Goal: Task Accomplishment & Management: Manage account settings

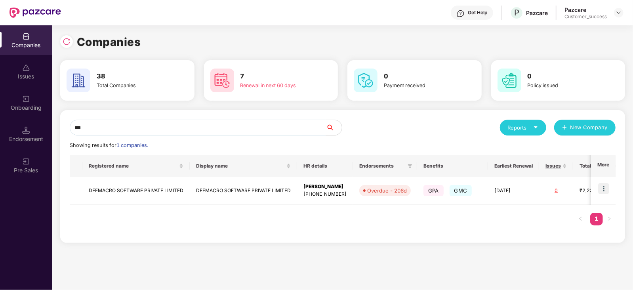
click at [169, 118] on div "*** Reports New Company Showing results for 1 companies. Registered name Displa…" at bounding box center [342, 176] width 565 height 133
drag, startPoint x: 169, startPoint y: 118, endPoint x: 171, endPoint y: 126, distance: 7.8
click at [171, 126] on div "*** Reports New Company Showing results for 1 companies. Registered name Displa…" at bounding box center [342, 176] width 565 height 133
click at [171, 126] on input "***" at bounding box center [198, 128] width 256 height 16
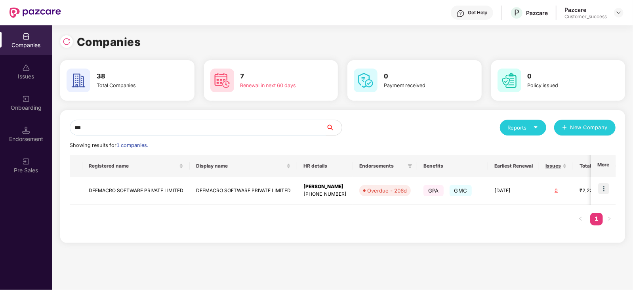
click at [171, 126] on input "***" at bounding box center [198, 128] width 256 height 16
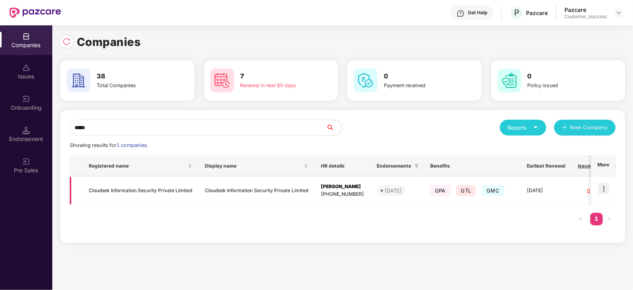
type input "*****"
click at [605, 189] on img at bounding box center [604, 188] width 11 height 11
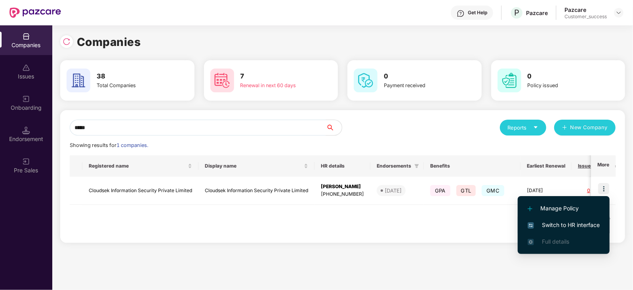
click at [566, 225] on span "Switch to HR interface" at bounding box center [564, 225] width 72 height 9
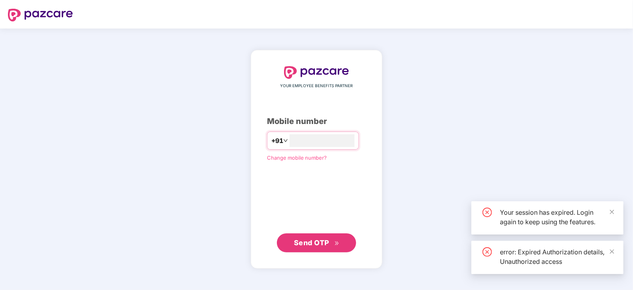
type input "*"
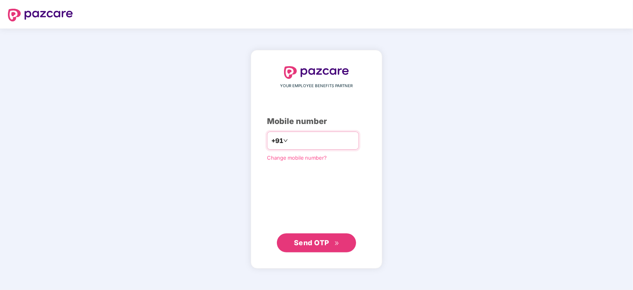
type input "**********"
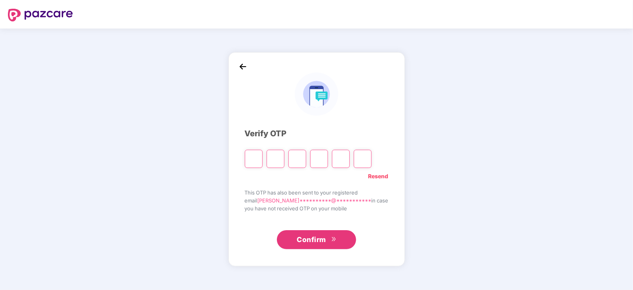
click at [381, 149] on div "**********" at bounding box center [317, 159] width 176 height 214
click at [381, 150] on div "**********" at bounding box center [317, 159] width 176 height 214
click at [259, 159] on input "Please enter verification code. Digit 1" at bounding box center [254, 159] width 18 height 18
type input "*"
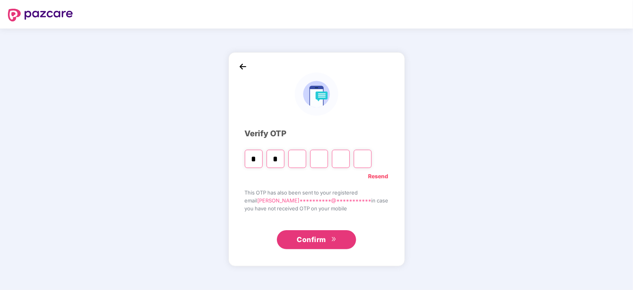
type input "*"
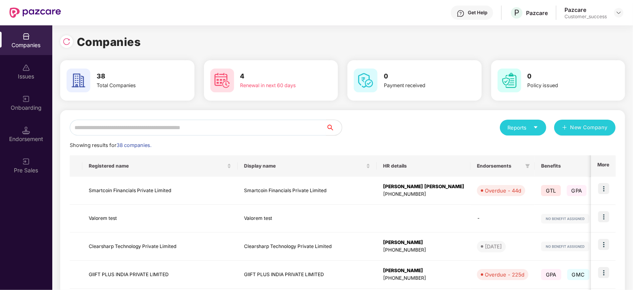
click at [179, 129] on input "text" at bounding box center [198, 128] width 256 height 16
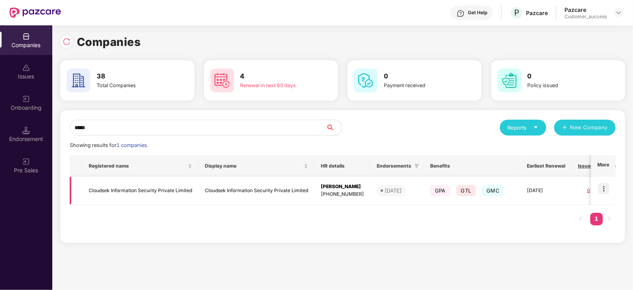
type input "*****"
click at [604, 187] on img at bounding box center [604, 188] width 11 height 11
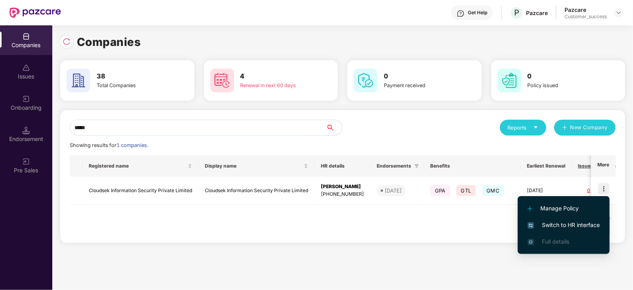
click at [549, 231] on li "Switch to HR interface" at bounding box center [564, 225] width 92 height 17
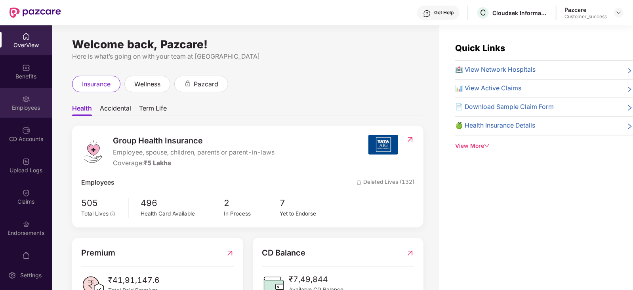
click at [24, 98] on img at bounding box center [26, 99] width 8 height 8
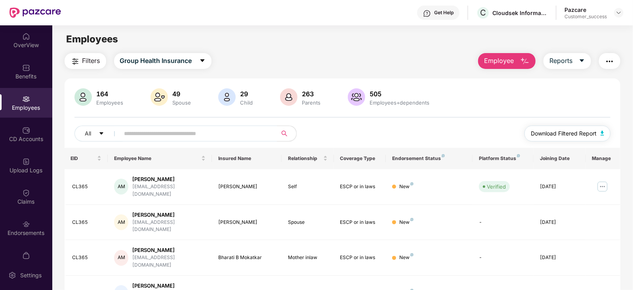
click at [559, 134] on span "Download Filtered Report" at bounding box center [564, 133] width 66 height 9
click at [616, 13] on div at bounding box center [619, 13] width 10 height 10
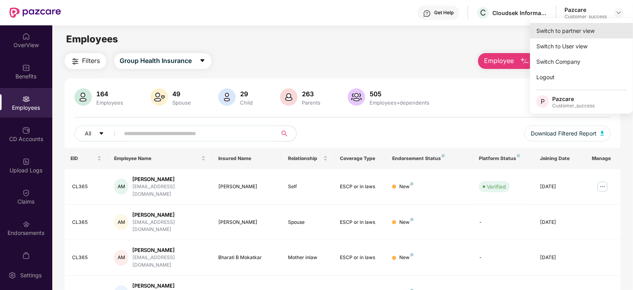
click at [589, 25] on div "Switch to partner view" at bounding box center [581, 30] width 103 height 15
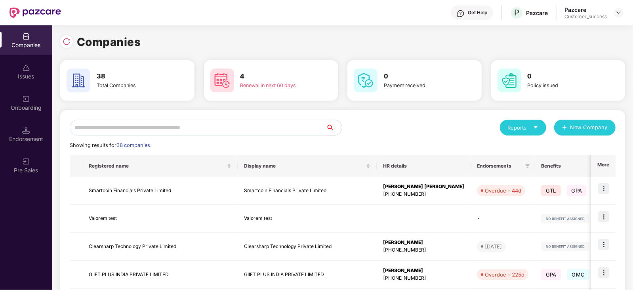
click at [218, 128] on input "text" at bounding box center [198, 128] width 256 height 16
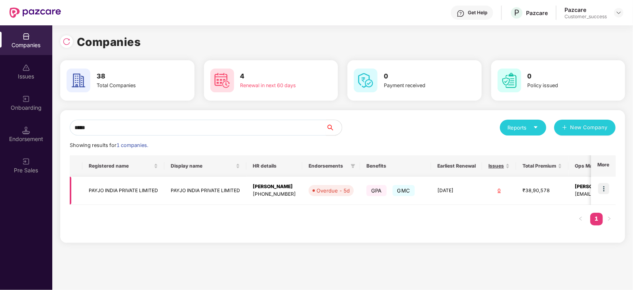
type input "*****"
click at [603, 191] on img at bounding box center [604, 188] width 11 height 11
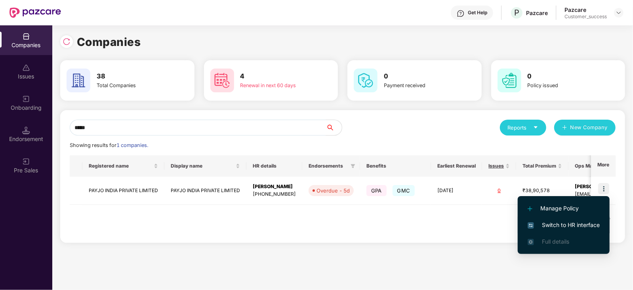
click at [566, 225] on span "Switch to HR interface" at bounding box center [564, 225] width 72 height 9
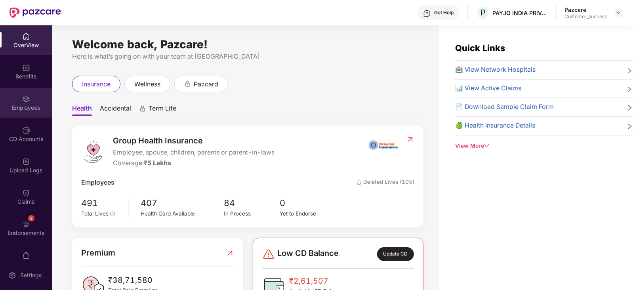
click at [19, 112] on div "Employees" at bounding box center [26, 103] width 52 height 30
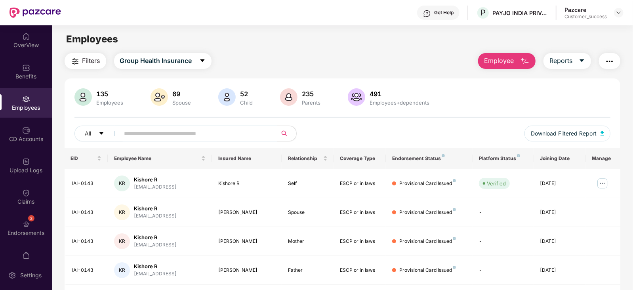
click at [148, 138] on input "text" at bounding box center [195, 134] width 142 height 12
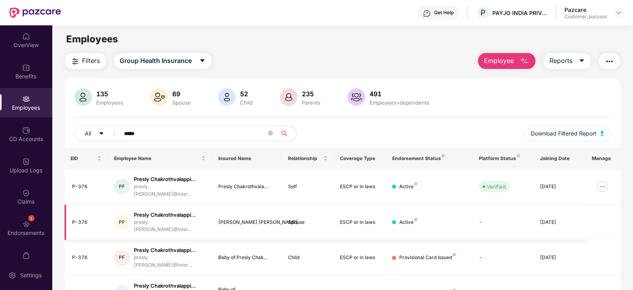
scroll to position [26, 0]
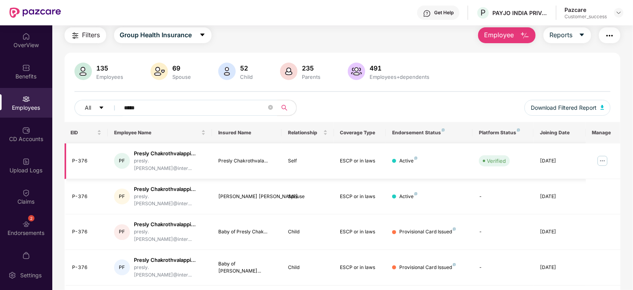
type input "*****"
click at [603, 157] on img at bounding box center [603, 161] width 13 height 13
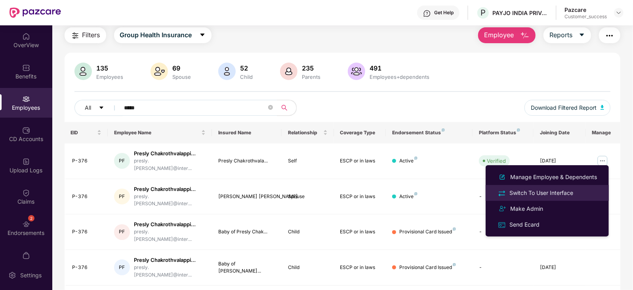
click at [568, 189] on div "Switch To User Interface" at bounding box center [541, 193] width 67 height 9
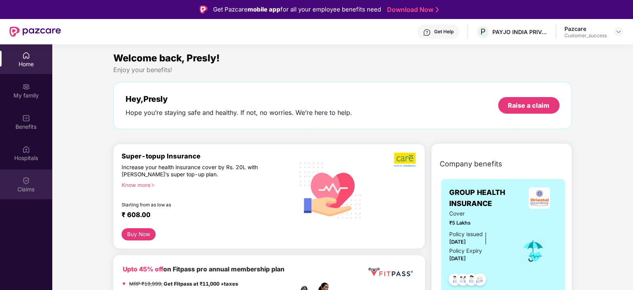
click at [14, 185] on div "Claims" at bounding box center [26, 185] width 52 height 30
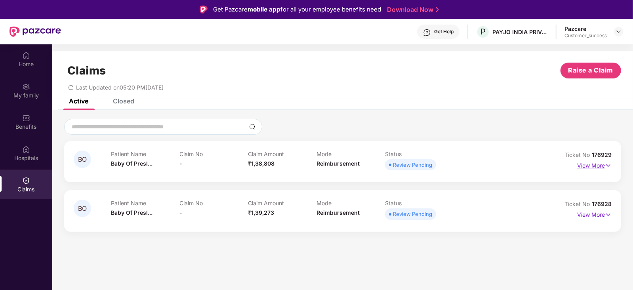
click at [591, 163] on p "View More" at bounding box center [595, 164] width 34 height 11
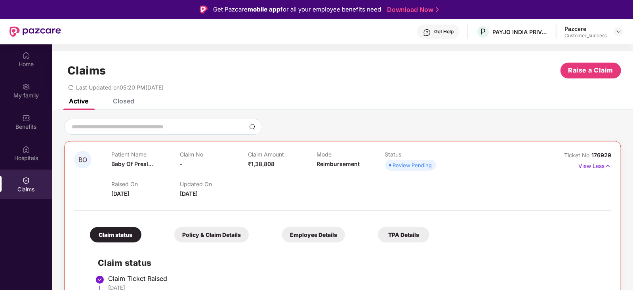
scroll to position [102, 0]
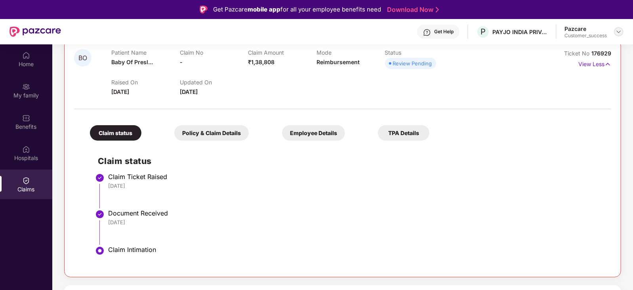
click at [616, 31] on img at bounding box center [619, 32] width 6 height 6
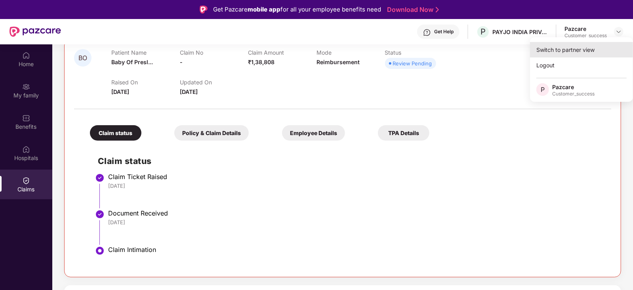
click at [589, 50] on div "Switch to partner view" at bounding box center [581, 49] width 103 height 15
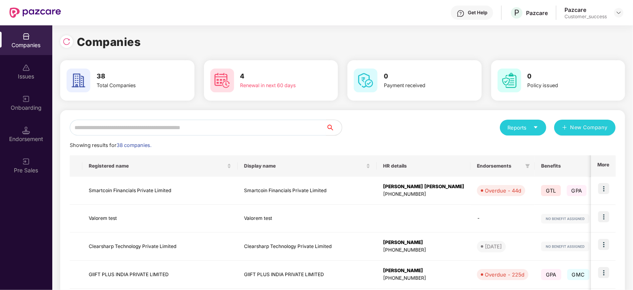
click at [195, 128] on input "text" at bounding box center [198, 128] width 256 height 16
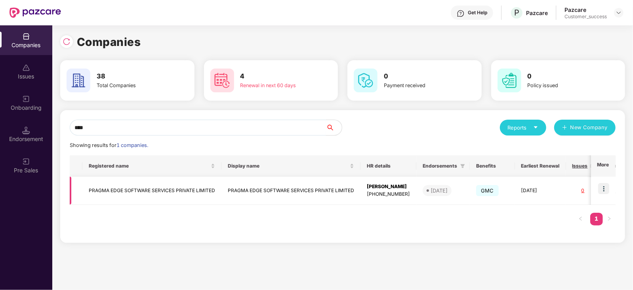
type input "****"
click at [605, 189] on img at bounding box center [604, 188] width 11 height 11
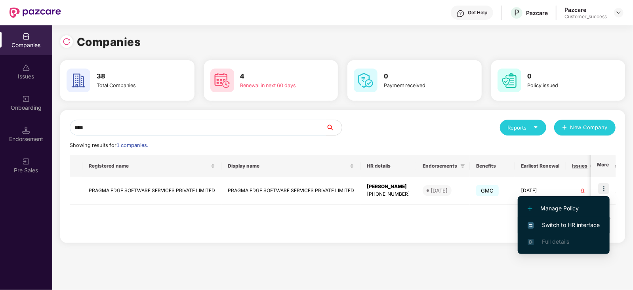
click at [578, 223] on span "Switch to HR interface" at bounding box center [564, 225] width 72 height 9
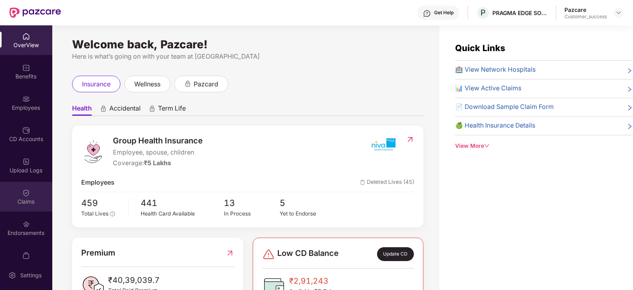
click at [25, 195] on img at bounding box center [26, 193] width 8 height 8
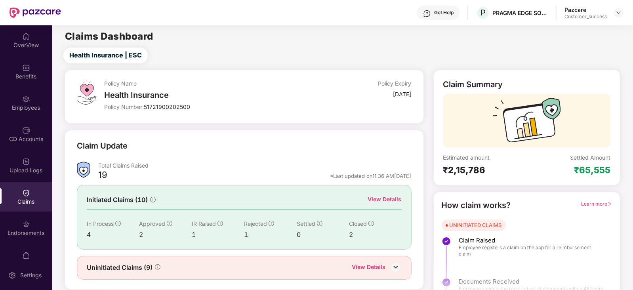
click at [384, 203] on div "View Details" at bounding box center [385, 200] width 34 height 10
click at [387, 198] on div "View Details" at bounding box center [385, 199] width 34 height 9
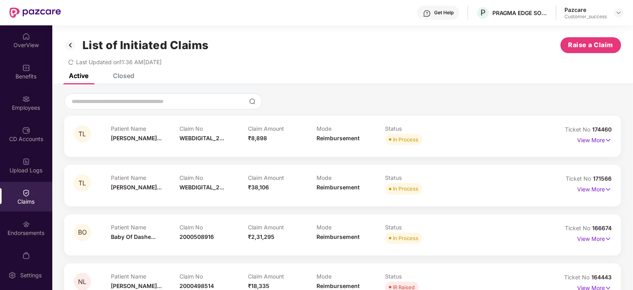
click at [130, 76] on div "Closed" at bounding box center [123, 76] width 21 height 8
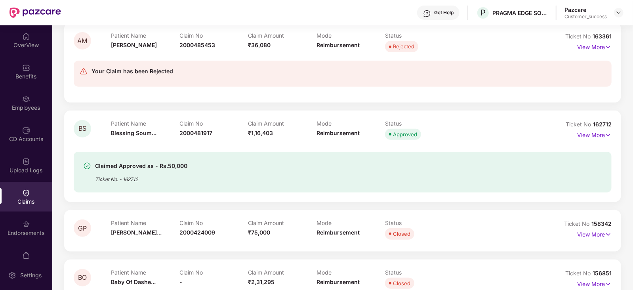
scroll to position [211, 0]
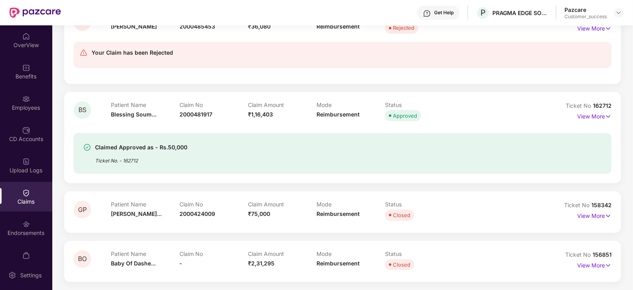
click at [599, 205] on span "158342" at bounding box center [602, 205] width 20 height 7
copy div "No 158342"
click at [618, 13] on img at bounding box center [619, 13] width 6 height 6
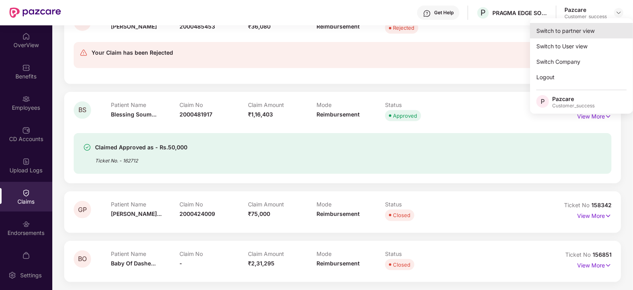
click at [589, 28] on div "Switch to partner view" at bounding box center [581, 30] width 103 height 15
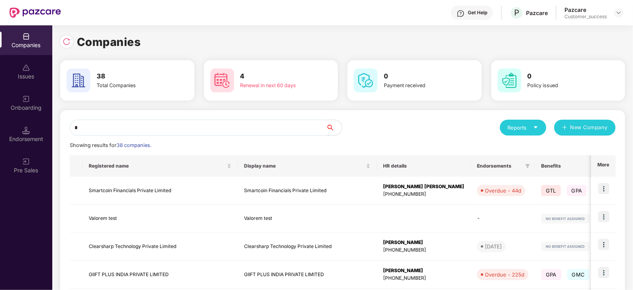
click at [221, 128] on input "*" at bounding box center [198, 128] width 256 height 16
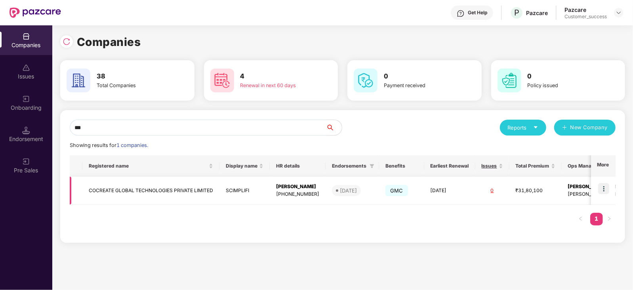
type input "***"
click at [151, 203] on td "COCREATE GLOBAL TECHNOLOGIES PRIVATE LIMITED" at bounding box center [150, 191] width 137 height 28
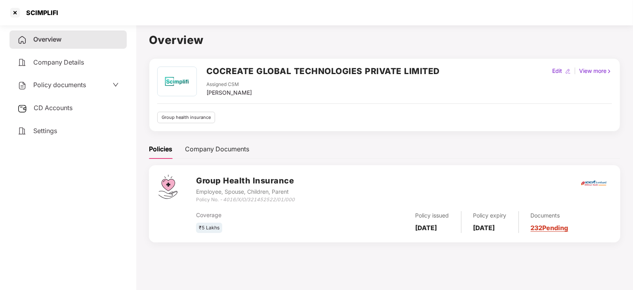
click at [240, 197] on icon "4016/X/O/321452522/01/000" at bounding box center [259, 200] width 72 height 6
copy div "Policy No. - 4016/X/O/321452522/01/000"
click at [243, 2] on div "SCIMPLIFI" at bounding box center [316, 12] width 633 height 25
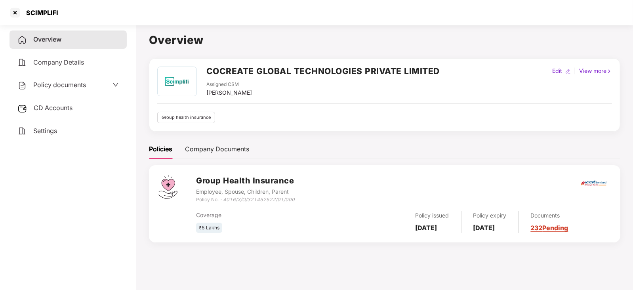
click at [243, 2] on div "SCIMPLIFI" at bounding box center [316, 12] width 633 height 25
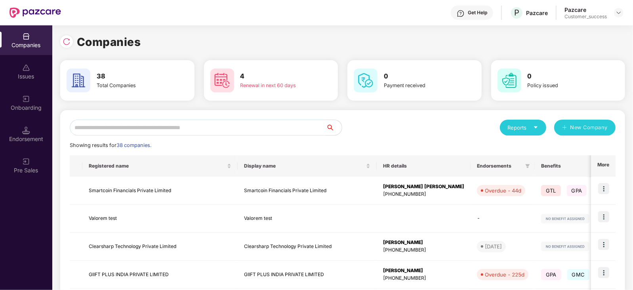
click at [126, 134] on input "text" at bounding box center [198, 128] width 256 height 16
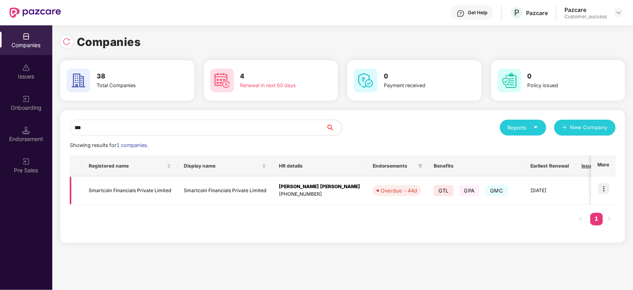
type input "***"
click at [138, 199] on td "Smartcoin Financials Private Limited" at bounding box center [129, 191] width 95 height 28
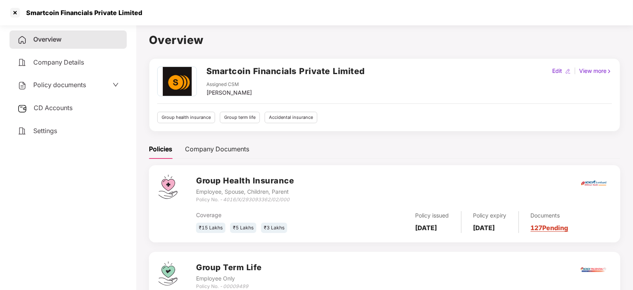
click at [93, 86] on div "Policy documents" at bounding box center [67, 85] width 101 height 10
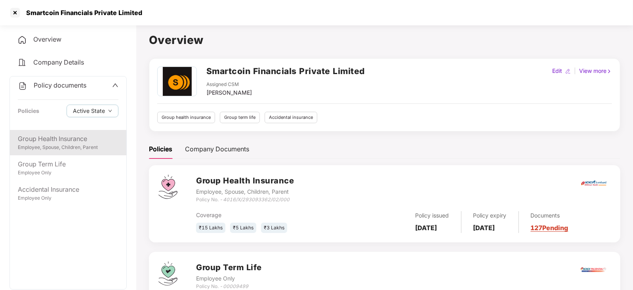
click at [49, 138] on div "Group Health Insurance" at bounding box center [68, 139] width 101 height 10
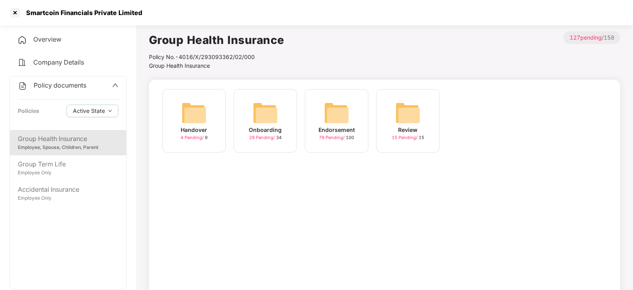
click at [264, 148] on div "Onboarding 29 Pending / 34" at bounding box center [265, 120] width 63 height 63
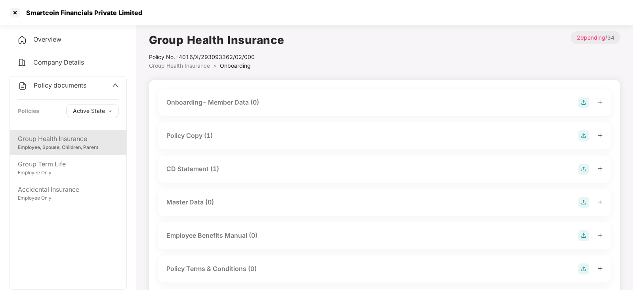
click at [206, 139] on div "Policy Copy (1)" at bounding box center [189, 136] width 46 height 10
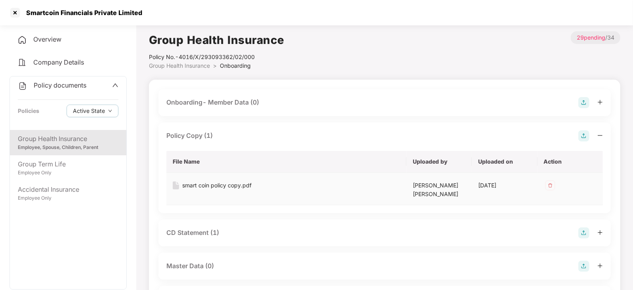
click at [196, 187] on div "smart coin policy copy.pdf" at bounding box center [216, 185] width 69 height 9
click at [12, 12] on div at bounding box center [15, 12] width 13 height 13
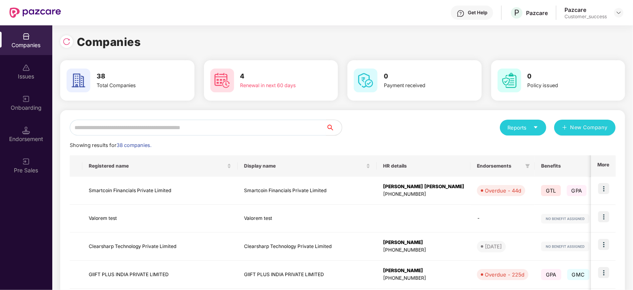
click at [278, 129] on input "text" at bounding box center [198, 128] width 256 height 16
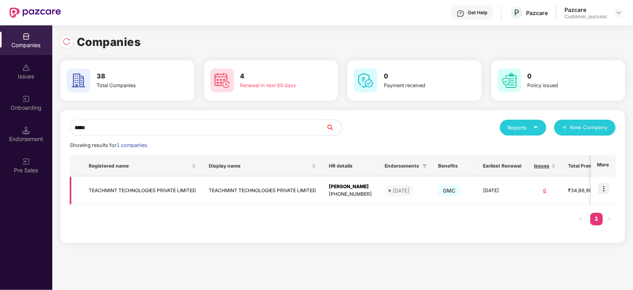
type input "*****"
click at [604, 184] on img at bounding box center [604, 188] width 11 height 11
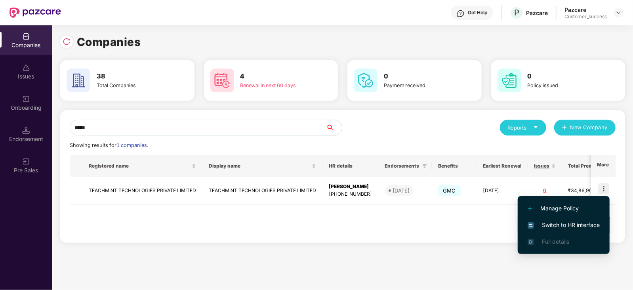
click at [581, 222] on span "Switch to HR interface" at bounding box center [564, 225] width 72 height 9
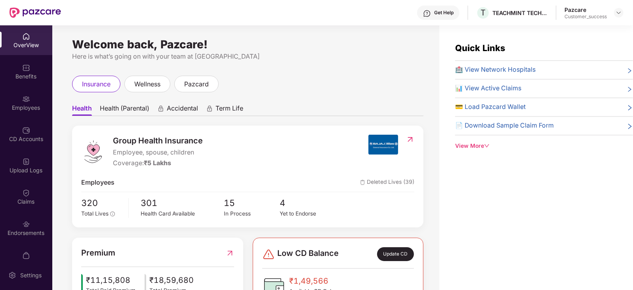
click at [32, 110] on div "Employees" at bounding box center [26, 108] width 52 height 8
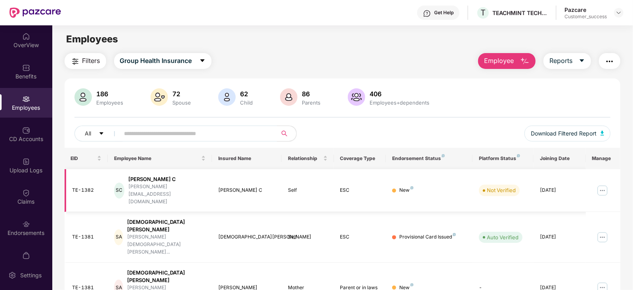
click at [604, 184] on img at bounding box center [603, 190] width 13 height 13
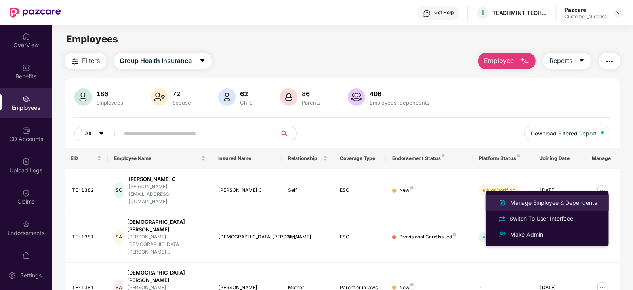
click at [554, 198] on div "Manage Employee & Dependents" at bounding box center [547, 203] width 103 height 10
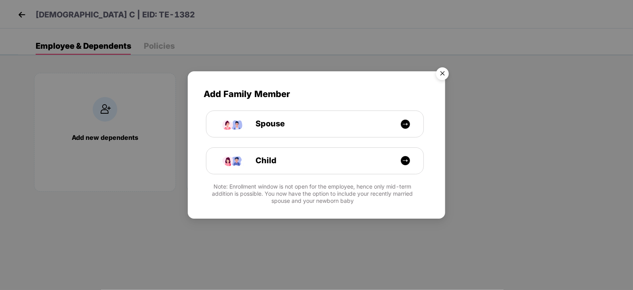
click at [441, 72] on img "Close" at bounding box center [443, 75] width 22 height 22
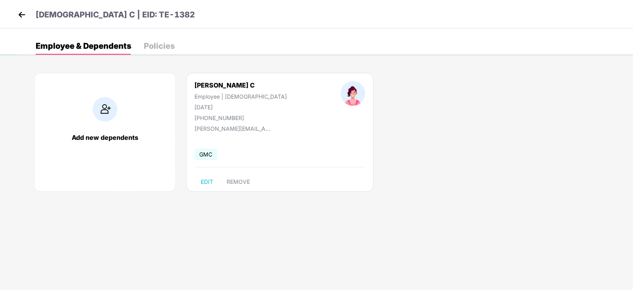
click at [25, 17] on img at bounding box center [22, 15] width 12 height 12
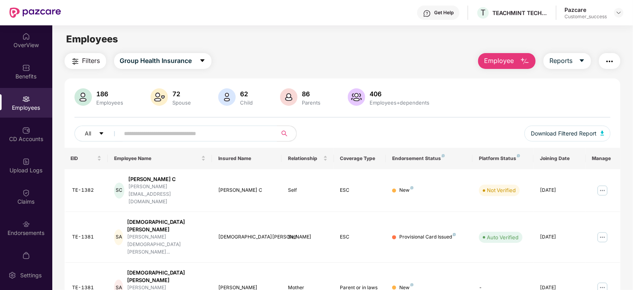
click at [515, 64] on button "Employee" at bounding box center [506, 61] width 57 height 16
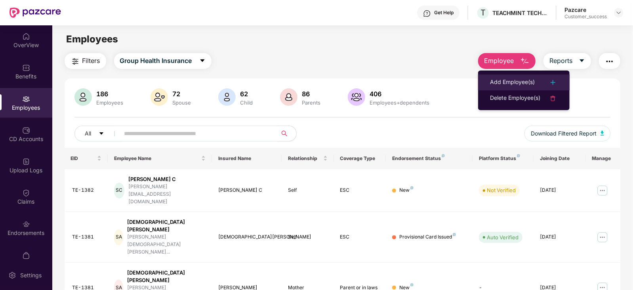
click at [509, 80] on div "Add Employee(s)" at bounding box center [512, 83] width 45 height 10
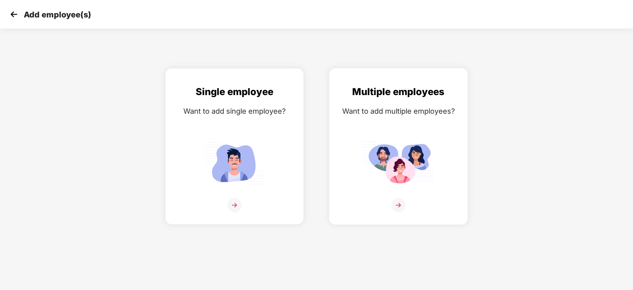
click at [363, 187] on img at bounding box center [398, 163] width 71 height 50
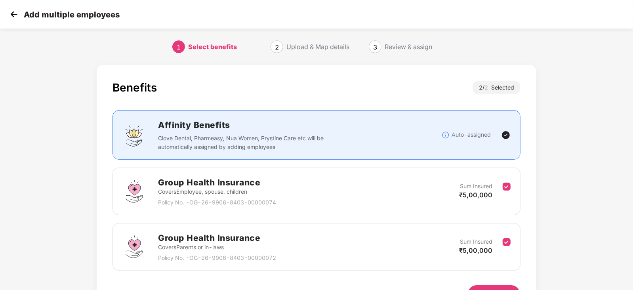
scroll to position [49, 0]
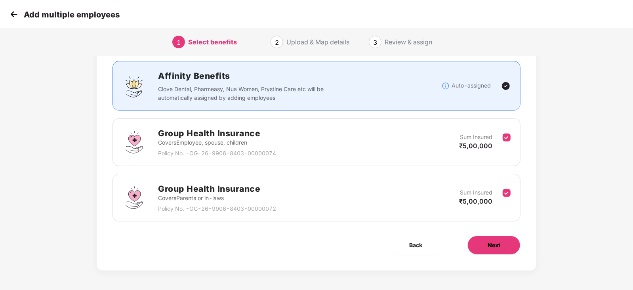
click at [484, 253] on button "Next" at bounding box center [494, 245] width 53 height 19
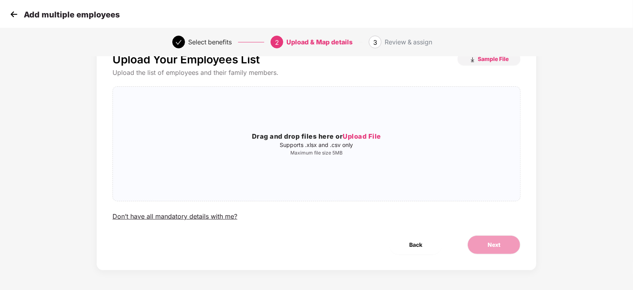
scroll to position [0, 0]
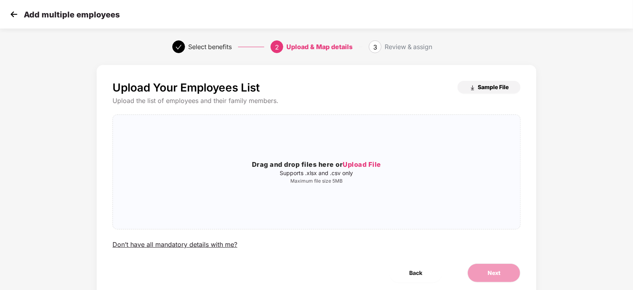
click at [474, 82] on button "Sample File" at bounding box center [489, 87] width 63 height 13
click at [337, 160] on h3 "Drag and drop files here or Upload File" at bounding box center [316, 165] width 407 height 10
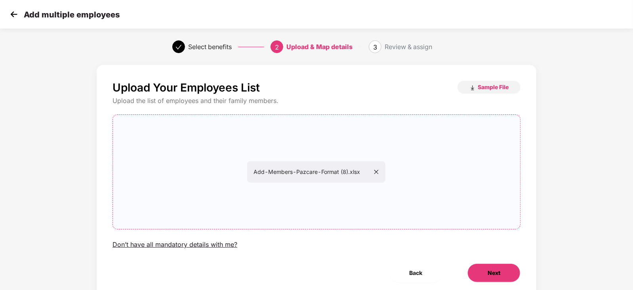
click at [497, 267] on button "Next" at bounding box center [494, 273] width 53 height 19
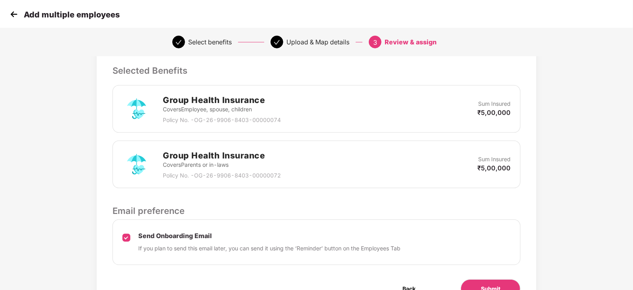
scroll to position [171, 0]
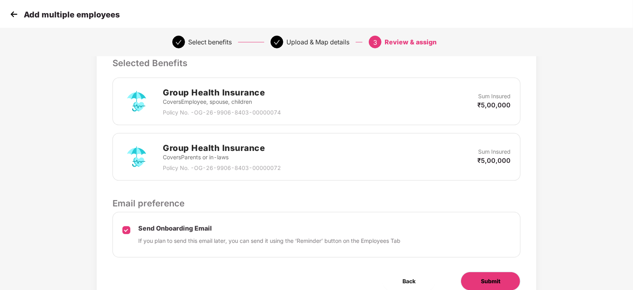
click at [479, 275] on button "Submit" at bounding box center [491, 281] width 60 height 19
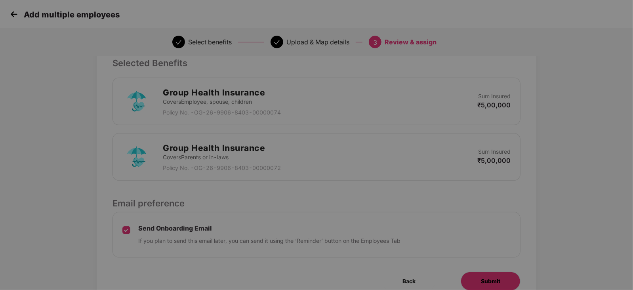
scroll to position [0, 0]
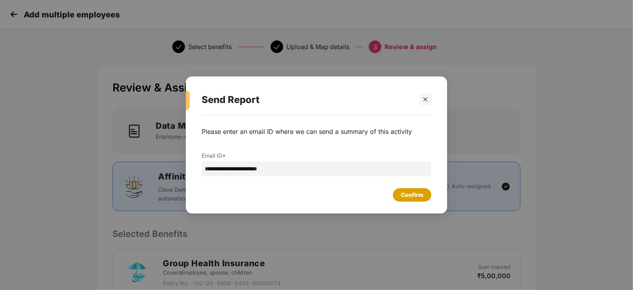
click at [414, 192] on div "Confirm" at bounding box center [412, 195] width 23 height 9
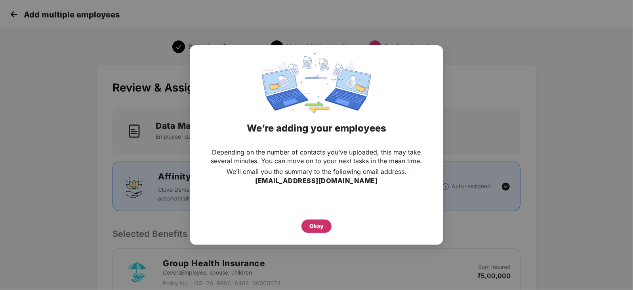
click at [316, 225] on div "Okay" at bounding box center [317, 226] width 14 height 9
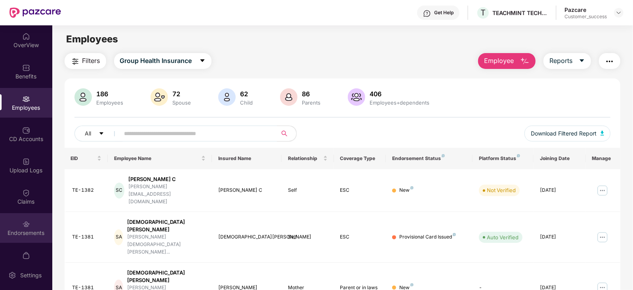
click at [22, 232] on div "Endorsements" at bounding box center [26, 233] width 52 height 8
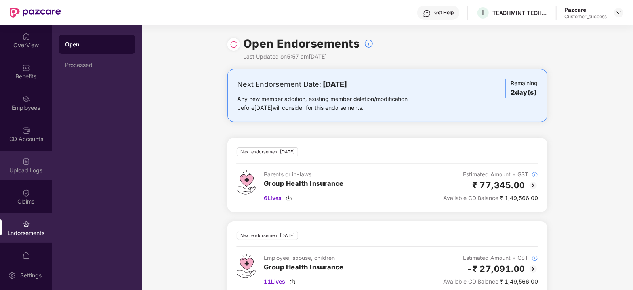
click at [26, 158] on img at bounding box center [26, 162] width 8 height 8
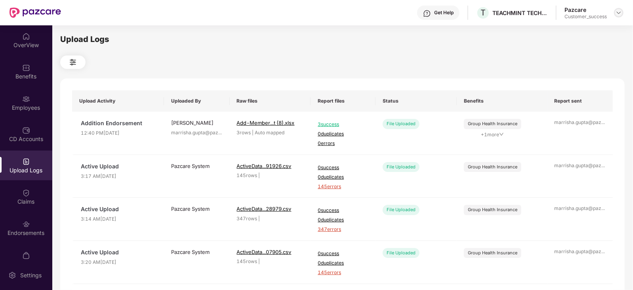
click at [616, 14] on img at bounding box center [619, 13] width 6 height 6
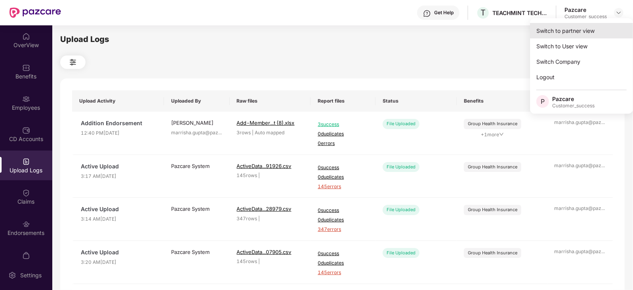
click at [565, 36] on div "Switch to partner view" at bounding box center [581, 30] width 103 height 15
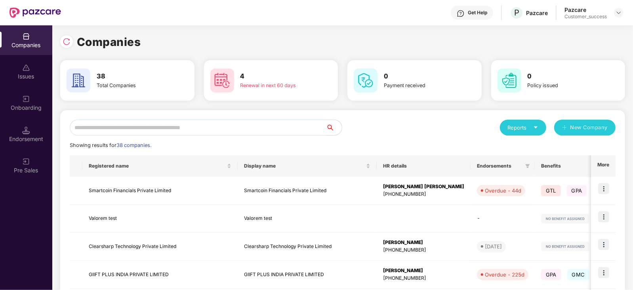
click at [226, 130] on input "text" at bounding box center [198, 128] width 256 height 16
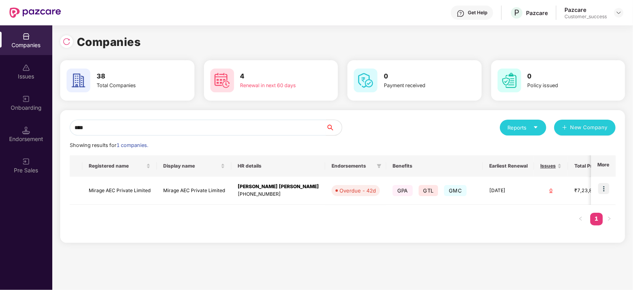
type input "****"
click at [607, 188] on img at bounding box center [604, 188] width 11 height 11
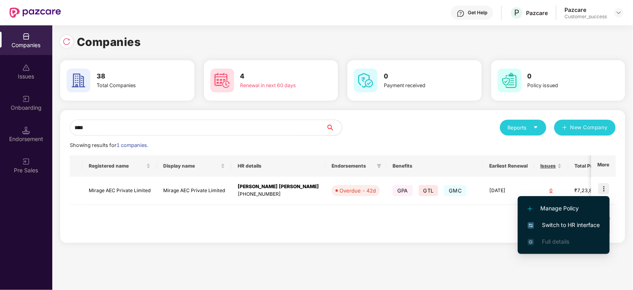
click at [574, 224] on span "Switch to HR interface" at bounding box center [564, 225] width 72 height 9
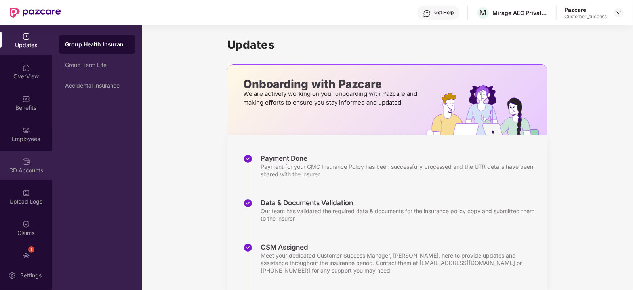
click at [22, 169] on div "CD Accounts" at bounding box center [26, 170] width 52 height 8
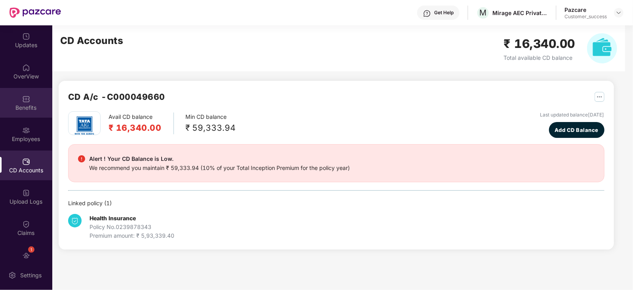
click at [22, 99] on img at bounding box center [26, 99] width 8 height 8
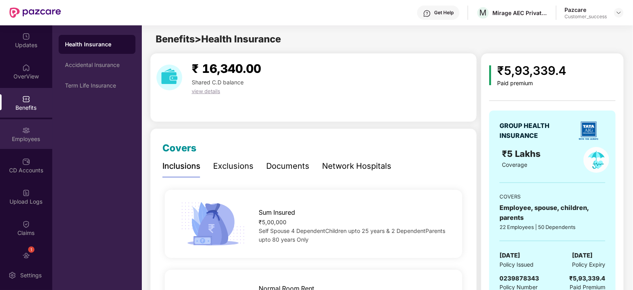
click at [28, 133] on img at bounding box center [26, 130] width 8 height 8
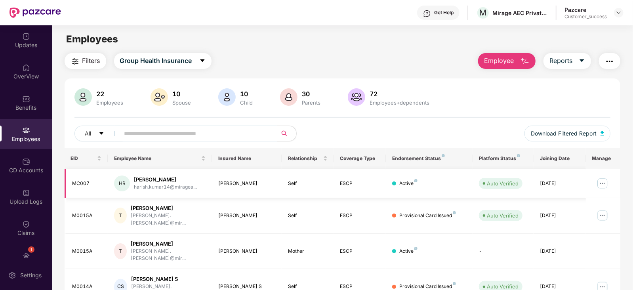
scroll to position [196, 0]
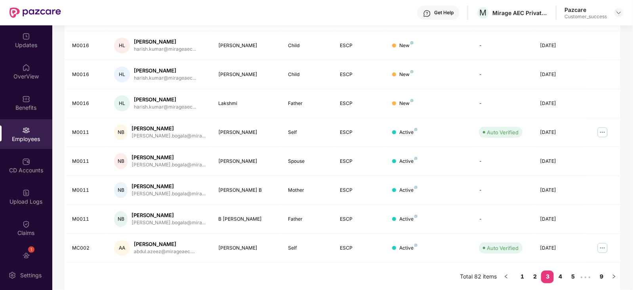
scroll to position [0, 0]
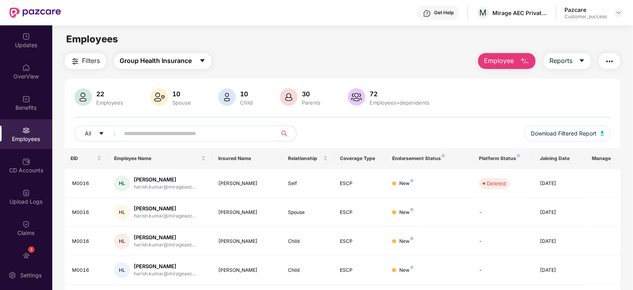
click at [159, 61] on span "Group Health Insurance" at bounding box center [156, 61] width 72 height 10
click at [249, 54] on div "Filters Group Health Insurance Employee Reports" at bounding box center [343, 61] width 557 height 16
click at [190, 61] on span "Group Health Insurance" at bounding box center [156, 61] width 72 height 10
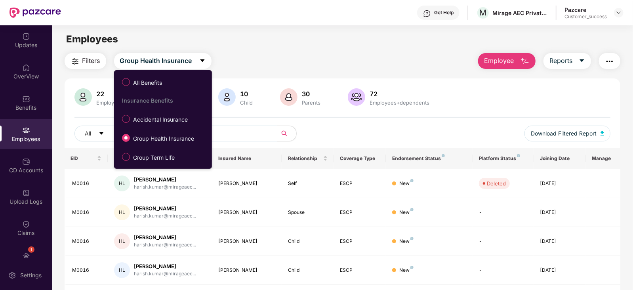
click at [275, 66] on div "Filters Group Health Insurance Employee Reports" at bounding box center [343, 61] width 557 height 16
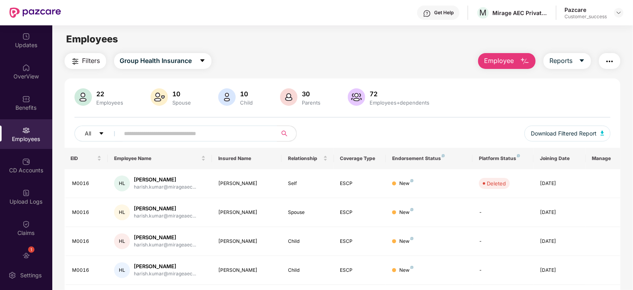
click at [502, 65] on span "Employee" at bounding box center [499, 61] width 30 height 10
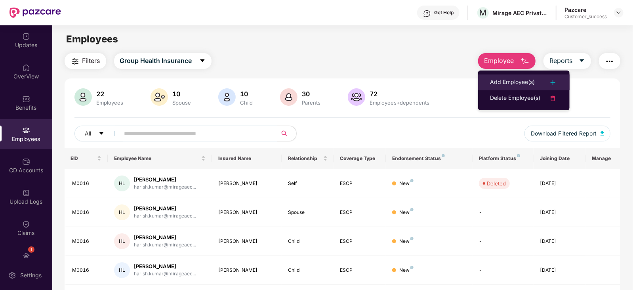
click at [511, 79] on div "Add Employee(s)" at bounding box center [512, 83] width 45 height 10
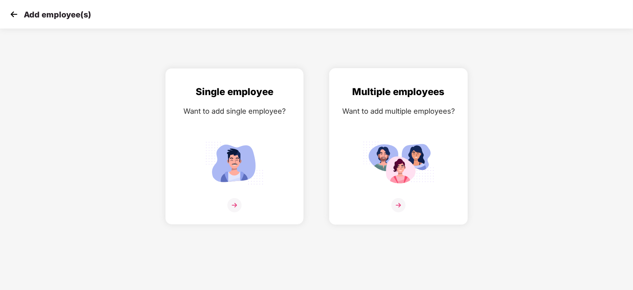
click at [379, 150] on img at bounding box center [398, 163] width 71 height 50
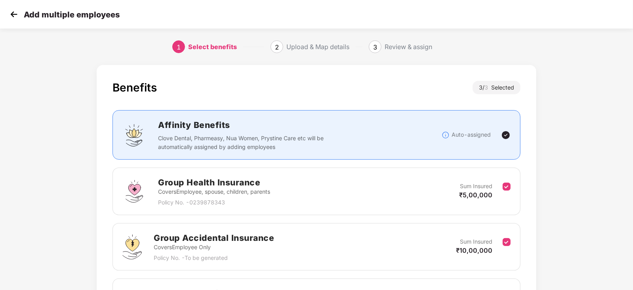
scroll to position [105, 0]
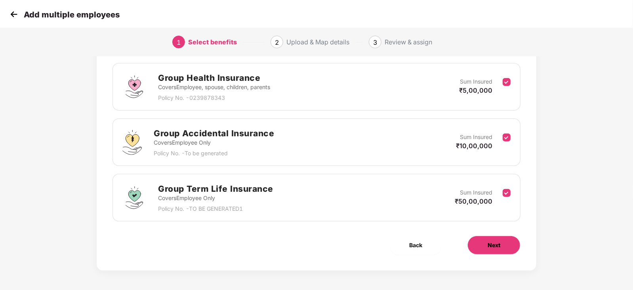
click at [495, 245] on span "Next" at bounding box center [494, 245] width 13 height 9
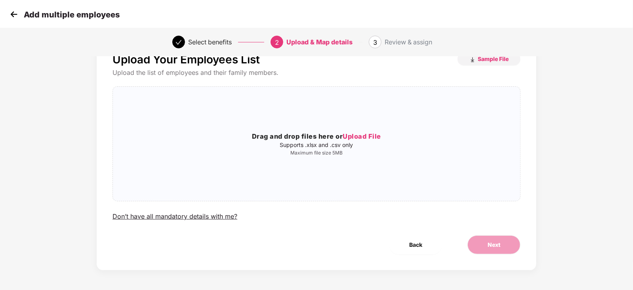
scroll to position [0, 0]
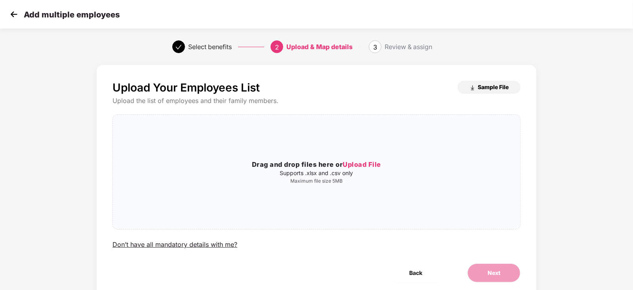
click at [503, 87] on span "Sample File" at bounding box center [493, 87] width 31 height 8
click at [22, 16] on div "Add multiple employees" at bounding box center [64, 14] width 112 height 11
click at [13, 15] on img at bounding box center [14, 14] width 12 height 12
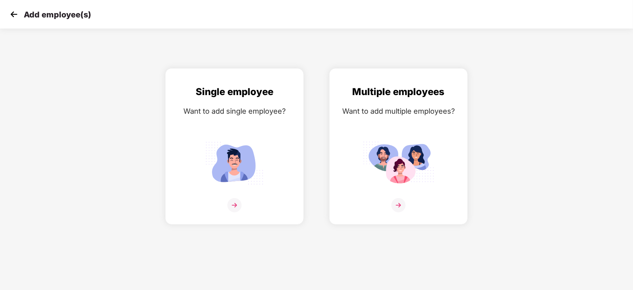
click at [12, 17] on img at bounding box center [14, 14] width 12 height 12
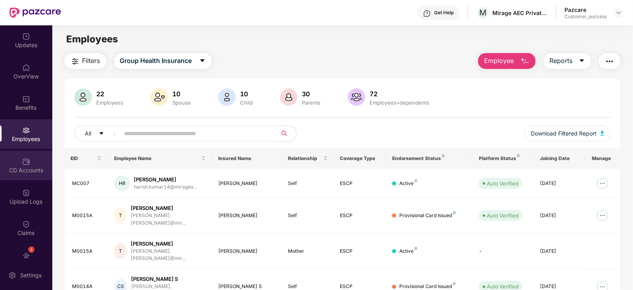
click at [18, 157] on div "CD Accounts" at bounding box center [26, 166] width 52 height 30
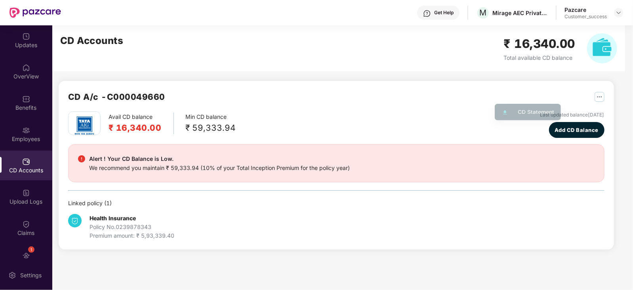
click at [595, 98] on img "button" at bounding box center [600, 97] width 10 height 10
click at [335, 114] on div "Avail CD balance ₹ 16,340.00 Min CD balance ₹ 59,333.94 Last updated balance 08…" at bounding box center [336, 124] width 537 height 27
click at [616, 15] on img at bounding box center [619, 13] width 6 height 6
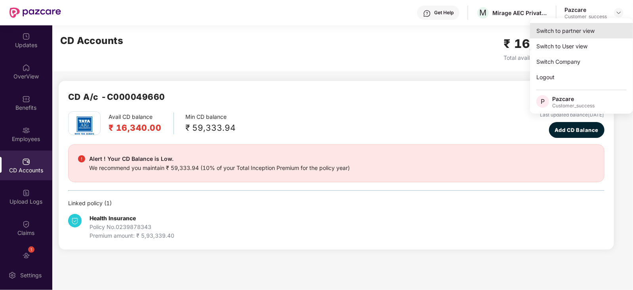
click at [565, 33] on div "Switch to partner view" at bounding box center [581, 30] width 103 height 15
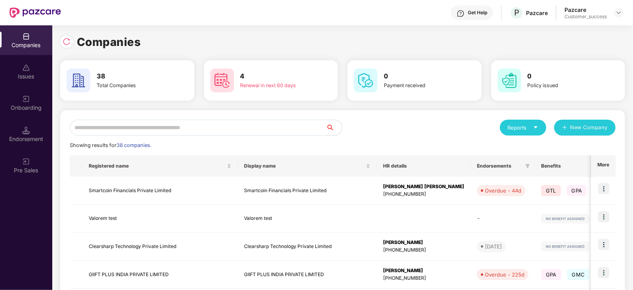
click at [205, 123] on input "text" at bounding box center [198, 128] width 256 height 16
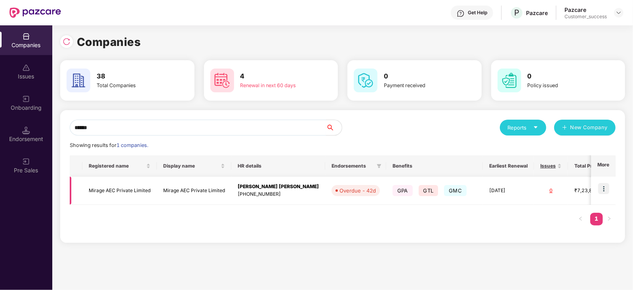
type input "******"
click at [111, 190] on td "Mirage AEC Private Limited" at bounding box center [119, 191] width 75 height 28
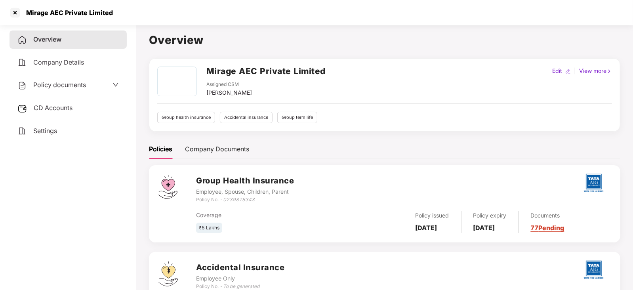
click at [63, 109] on span "CD Accounts" at bounding box center [53, 108] width 39 height 8
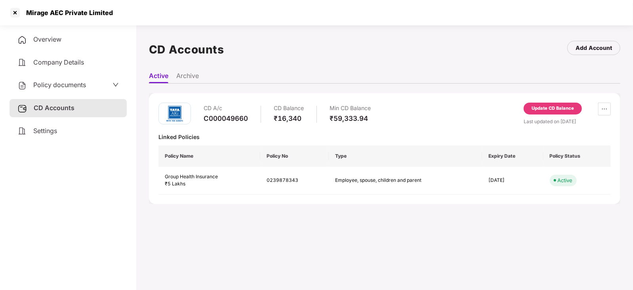
click at [576, 108] on div "Update CD Balance" at bounding box center [553, 109] width 58 height 12
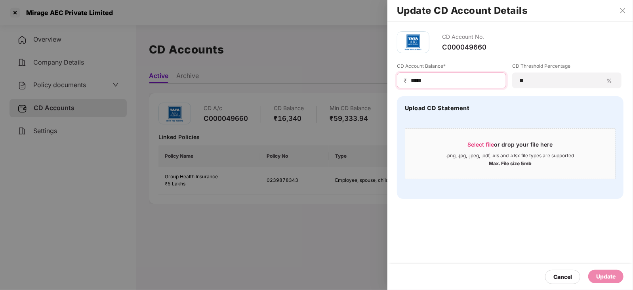
click at [465, 79] on input "*****" at bounding box center [455, 81] width 90 height 8
type input "*****"
click at [608, 279] on div "Update" at bounding box center [606, 276] width 19 height 9
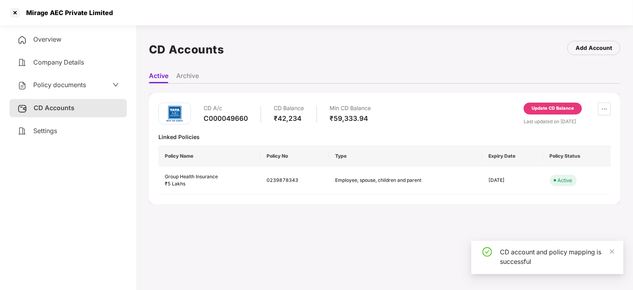
click at [462, 198] on div "CD A/c C000049660 CD Balance ₹42,234 Min CD Balance ₹59,333.94 Update CD Balanc…" at bounding box center [385, 148] width 472 height 111
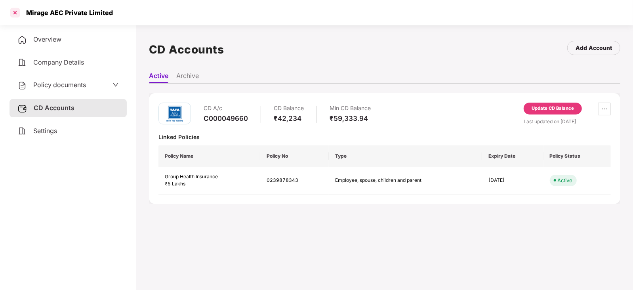
click at [13, 15] on div at bounding box center [15, 12] width 13 height 13
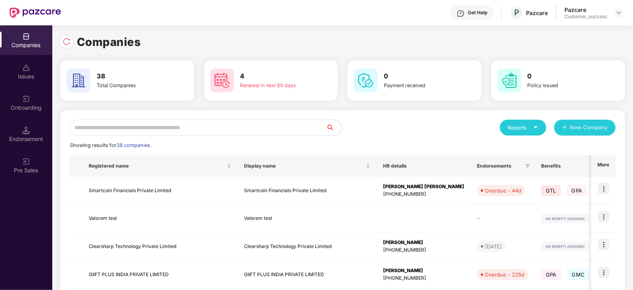
click at [159, 124] on input "text" at bounding box center [198, 128] width 256 height 16
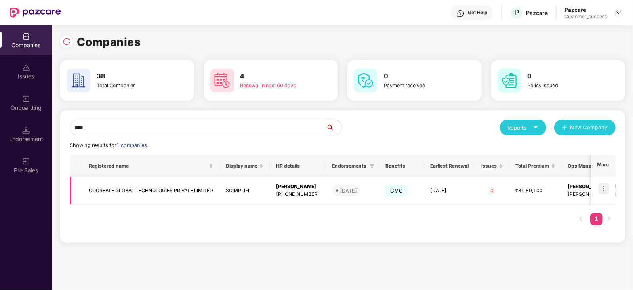
type input "****"
click at [607, 184] on img at bounding box center [604, 188] width 11 height 11
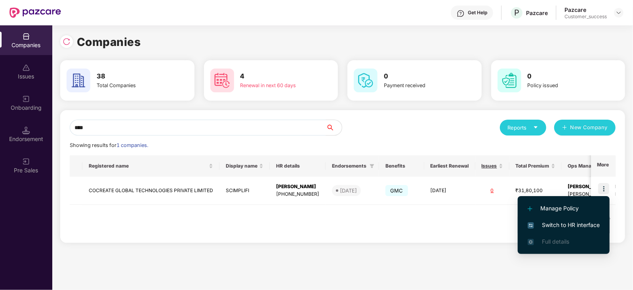
click at [550, 226] on span "Switch to HR interface" at bounding box center [564, 225] width 72 height 9
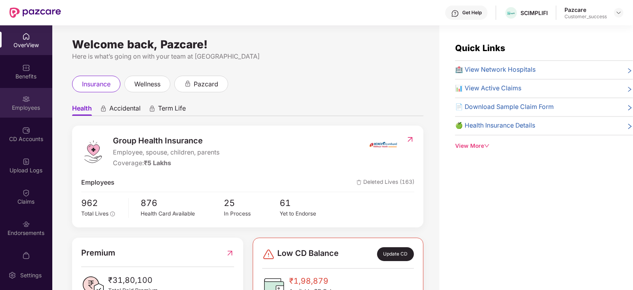
click at [25, 107] on div "Employees" at bounding box center [26, 108] width 52 height 8
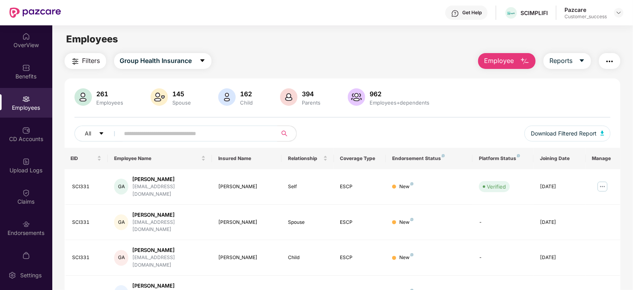
click at [160, 136] on input "text" at bounding box center [195, 134] width 142 height 12
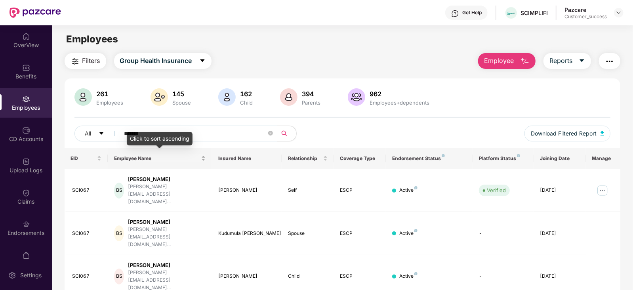
scroll to position [65, 0]
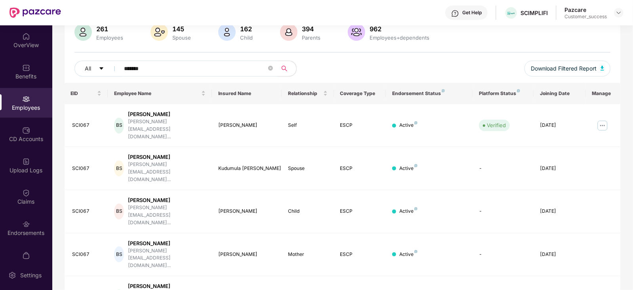
click at [133, 65] on input "*******" at bounding box center [195, 69] width 142 height 12
click at [148, 64] on input "*******" at bounding box center [195, 69] width 142 height 12
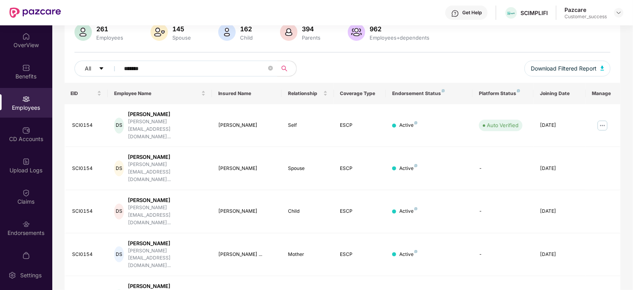
type input "*"
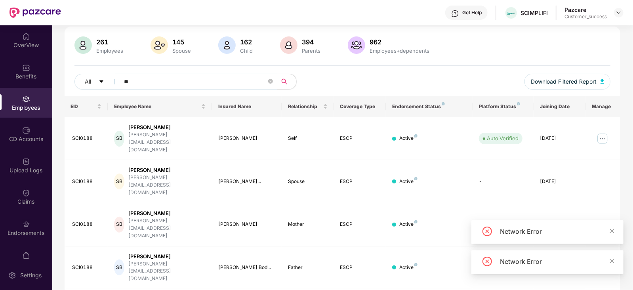
type input "*"
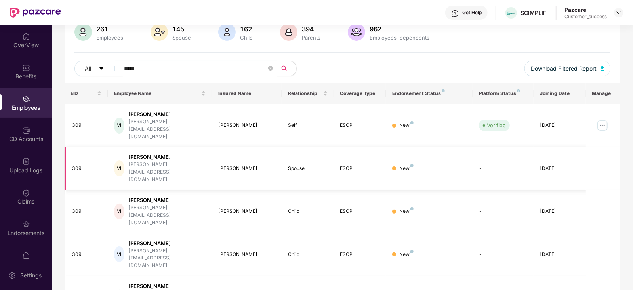
scroll to position [81, 0]
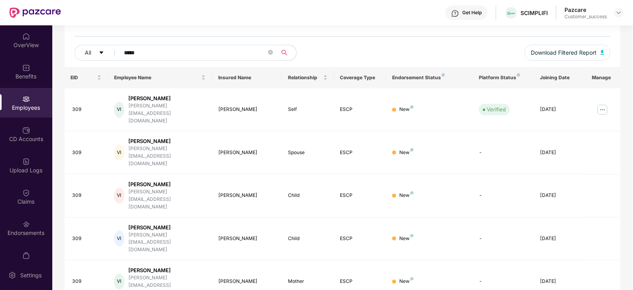
type input "*****"
click at [597, 103] on img at bounding box center [603, 109] width 13 height 13
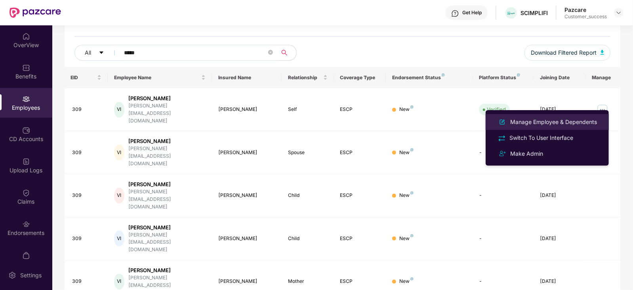
click at [572, 120] on div "Manage Employee & Dependents" at bounding box center [554, 122] width 90 height 9
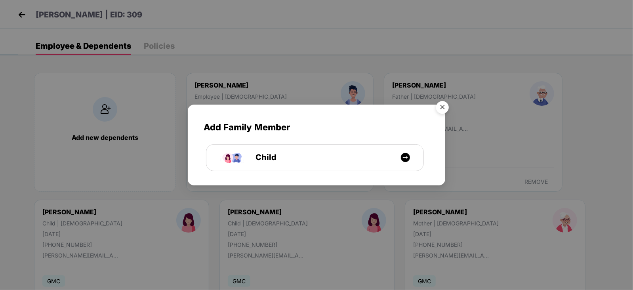
click at [446, 108] on img "Close" at bounding box center [443, 109] width 22 height 22
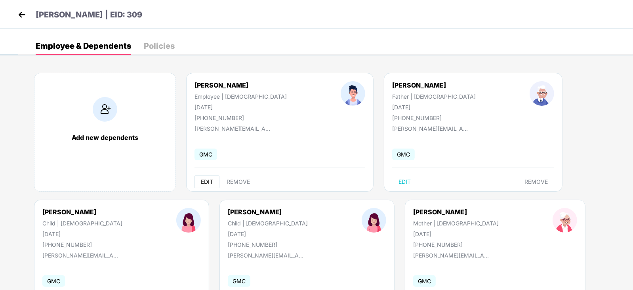
click at [210, 183] on span "EDIT" at bounding box center [207, 182] width 12 height 6
select select "****"
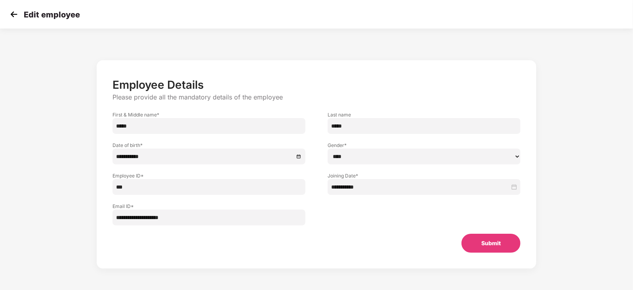
click at [116, 186] on input "***" at bounding box center [209, 187] width 193 height 16
type input "******"
click at [469, 237] on button "Submit" at bounding box center [491, 243] width 59 height 19
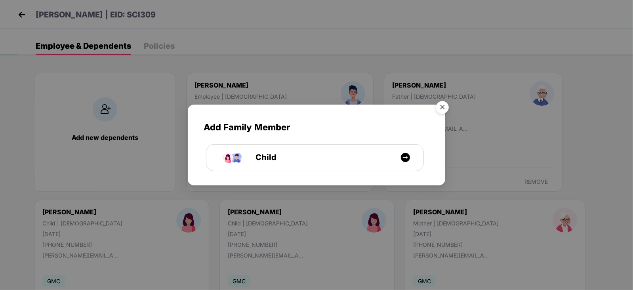
click at [441, 110] on img "Close" at bounding box center [443, 109] width 22 height 22
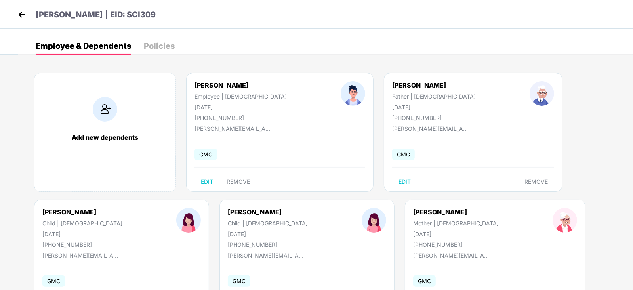
click at [32, 14] on header "Vipin Ingle | EID: SCI309" at bounding box center [86, 16] width 140 height 14
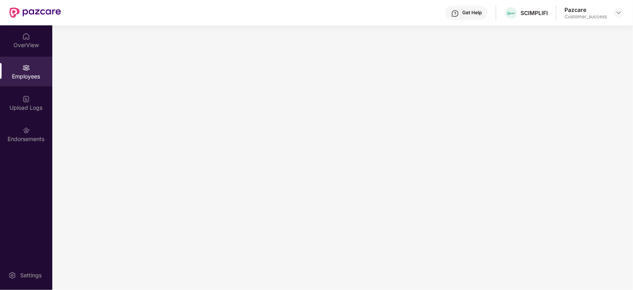
click at [30, 14] on img at bounding box center [36, 13] width 52 height 10
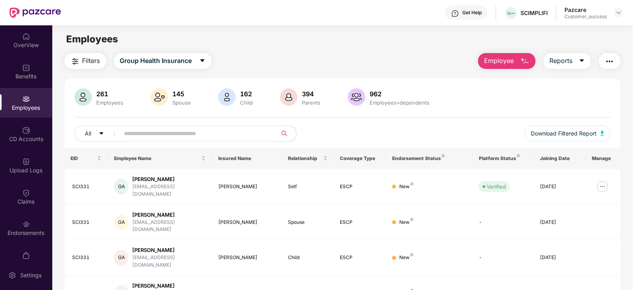
click at [167, 136] on input "text" at bounding box center [195, 134] width 142 height 12
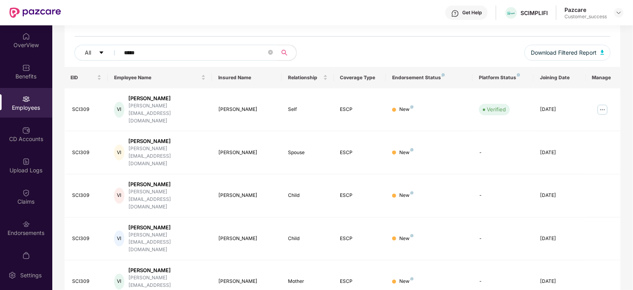
type input "*****"
click at [24, 115] on div "Employees" at bounding box center [26, 103] width 52 height 30
click at [270, 53] on icon "close-circle" at bounding box center [270, 52] width 5 height 5
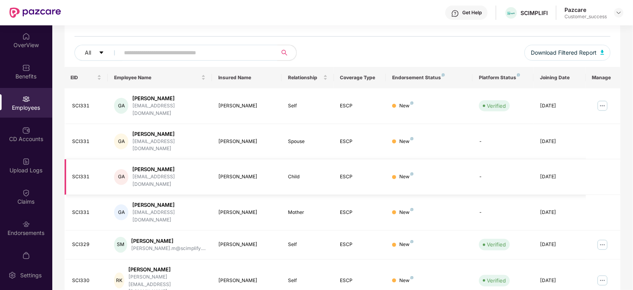
scroll to position [196, 0]
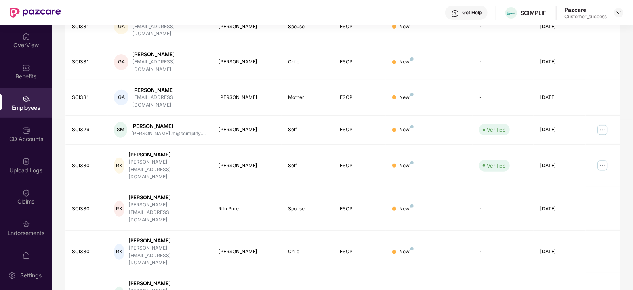
scroll to position [0, 0]
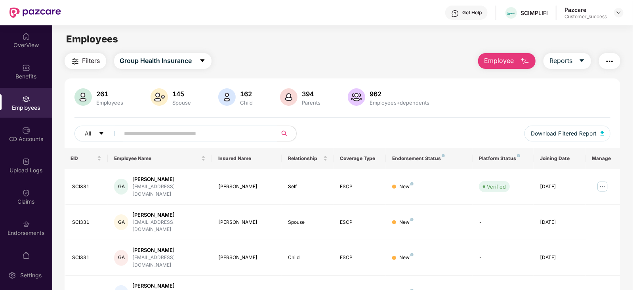
click at [227, 133] on input "text" at bounding box center [195, 134] width 142 height 12
type input "*****"
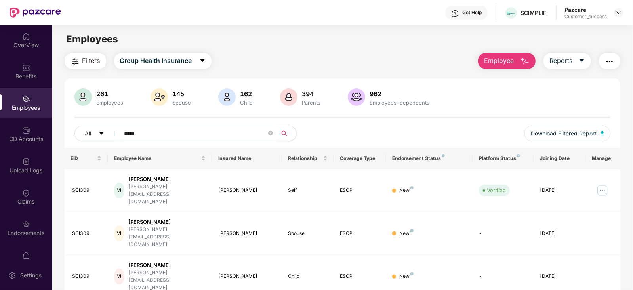
scroll to position [81, 0]
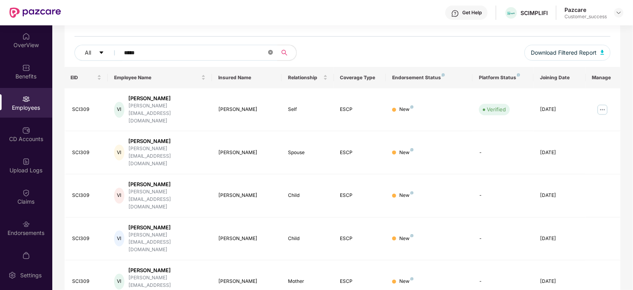
click at [270, 54] on icon "close-circle" at bounding box center [270, 52] width 5 height 5
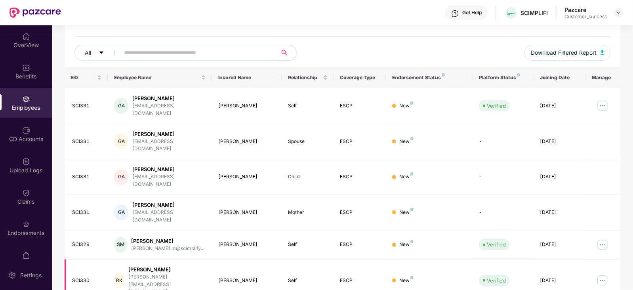
scroll to position [196, 0]
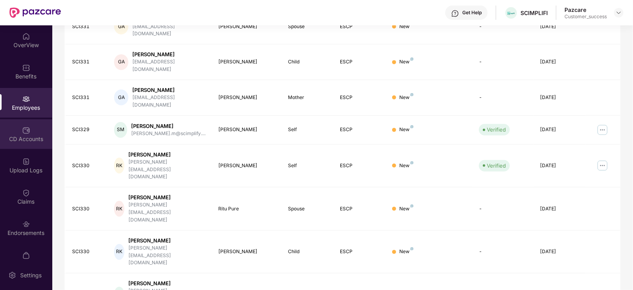
click at [16, 141] on div "CD Accounts" at bounding box center [26, 139] width 52 height 8
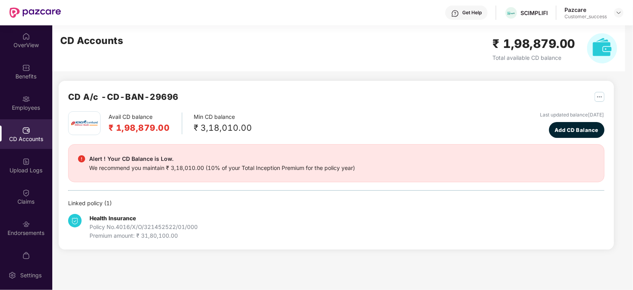
scroll to position [0, 0]
click at [32, 173] on div "Upload Logs" at bounding box center [26, 170] width 52 height 8
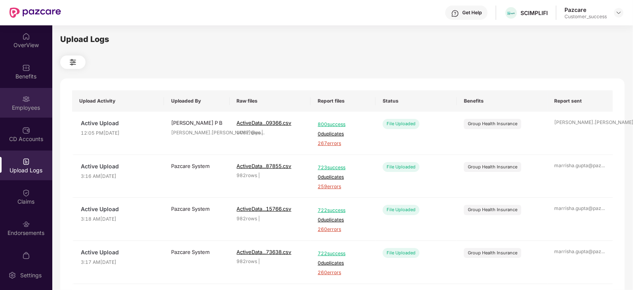
click at [22, 109] on div "Employees" at bounding box center [26, 108] width 52 height 8
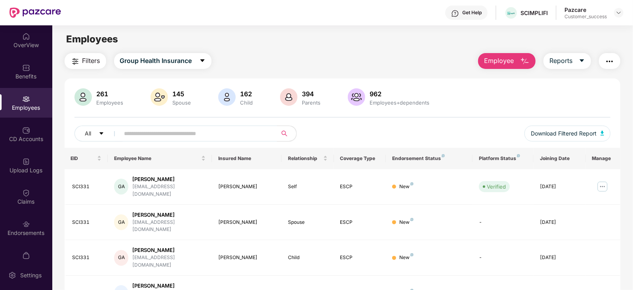
click at [93, 63] on span "Filters" at bounding box center [91, 61] width 18 height 10
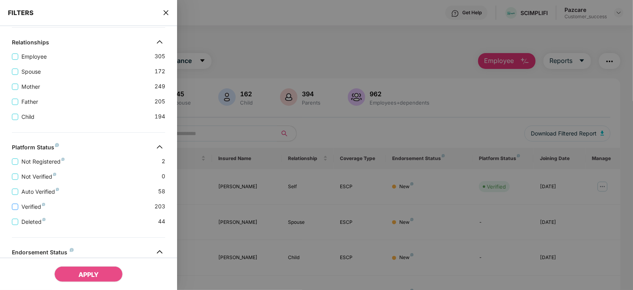
scroll to position [242, 0]
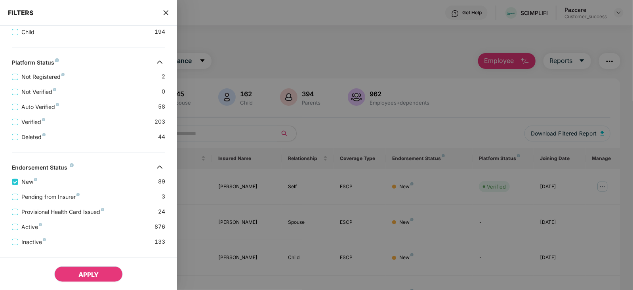
click at [74, 275] on button "APPLY" at bounding box center [88, 274] width 69 height 16
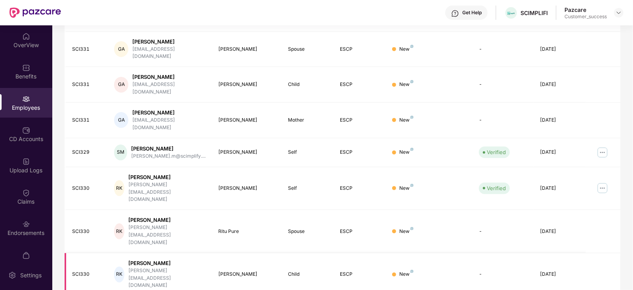
scroll to position [196, 0]
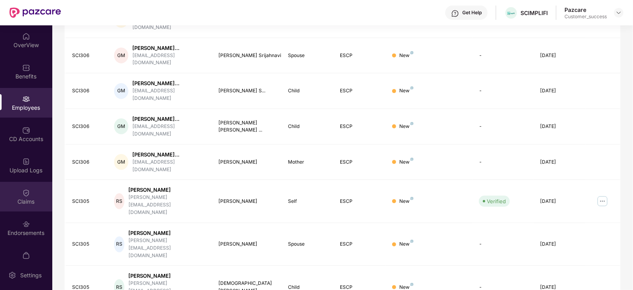
click at [24, 209] on div "Claims" at bounding box center [26, 197] width 52 height 30
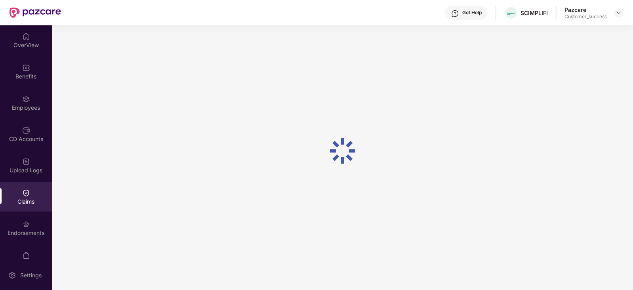
scroll to position [0, 0]
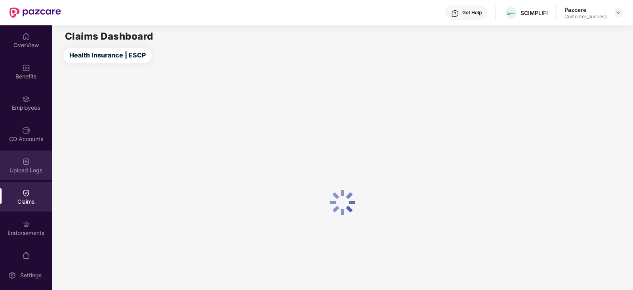
click at [24, 177] on div "Upload Logs" at bounding box center [26, 166] width 52 height 30
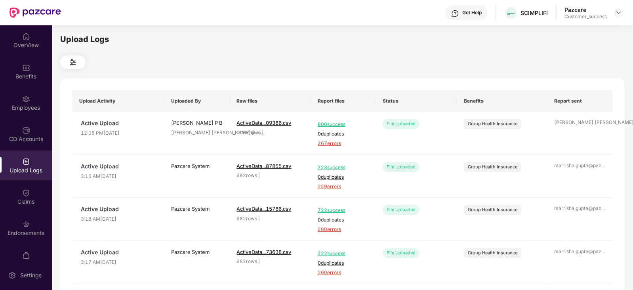
click at [22, 225] on img at bounding box center [26, 224] width 8 height 8
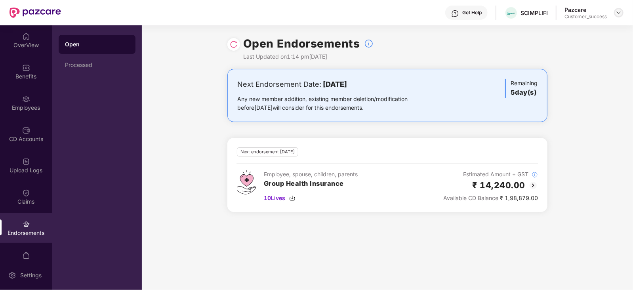
click at [618, 11] on img at bounding box center [619, 13] width 6 height 6
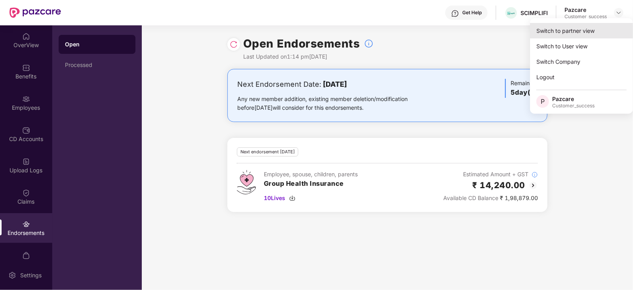
click at [592, 27] on div "Switch to partner view" at bounding box center [581, 30] width 103 height 15
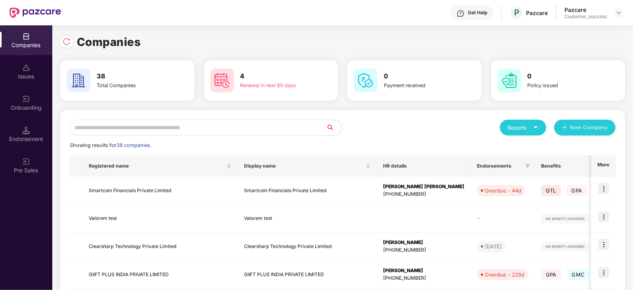
click at [125, 132] on input "text" at bounding box center [198, 128] width 256 height 16
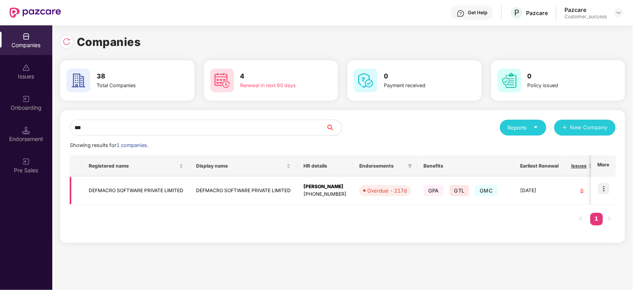
type input "***"
click at [131, 197] on td "DEFMACRO SOFTWARE PRIVATE LIMITED" at bounding box center [135, 191] width 107 height 28
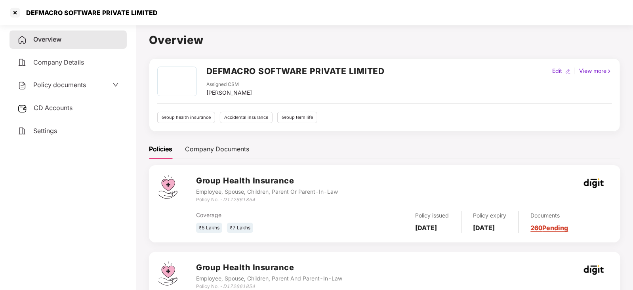
click at [62, 86] on span "Policy documents" at bounding box center [59, 85] width 53 height 8
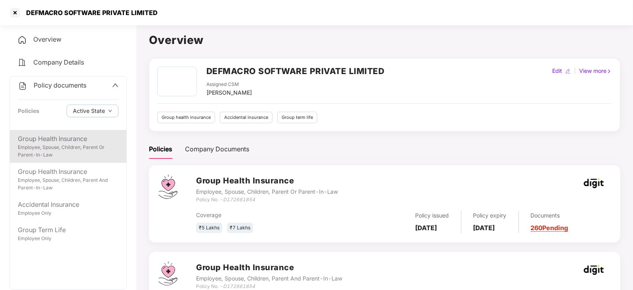
click at [47, 146] on div "Employee, Spouse, Children, Parent Or Parent-In-Law" at bounding box center [68, 151] width 101 height 15
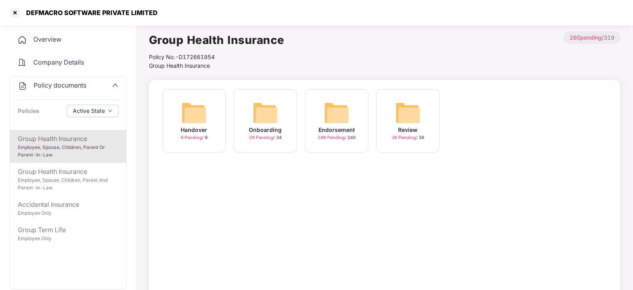
click at [276, 120] on img at bounding box center [265, 112] width 25 height 25
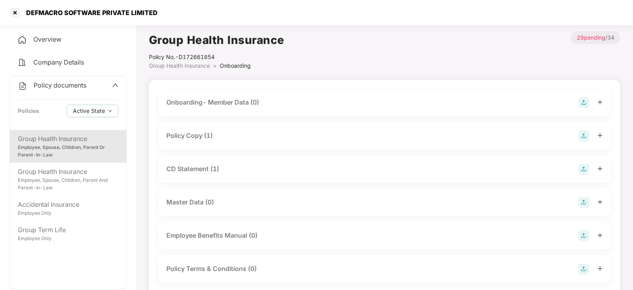
click at [194, 138] on div "Policy Copy (1)" at bounding box center [189, 136] width 46 height 10
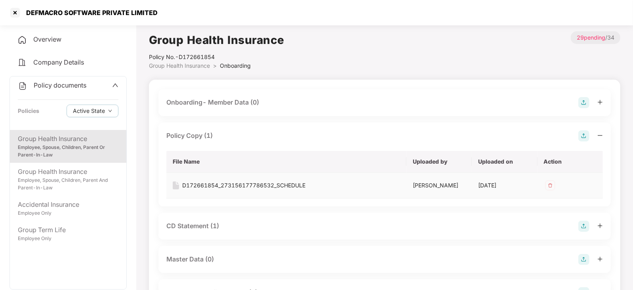
click at [204, 188] on div "D172661854_273156177786532_SCHEDULE" at bounding box center [243, 185] width 123 height 9
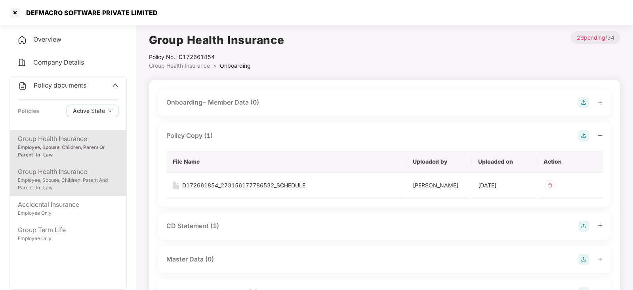
click at [66, 180] on div "Employee, Spouse, Children, Parent And Parent-In-Law" at bounding box center [68, 184] width 101 height 15
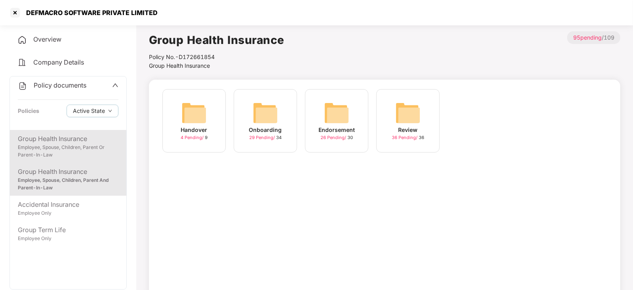
click at [87, 142] on div "Group Health Insurance" at bounding box center [68, 139] width 101 height 10
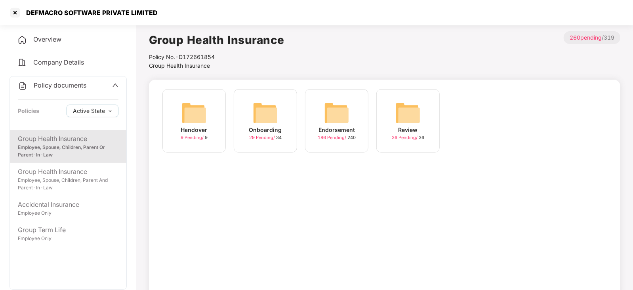
click at [349, 119] on img at bounding box center [336, 112] width 25 height 25
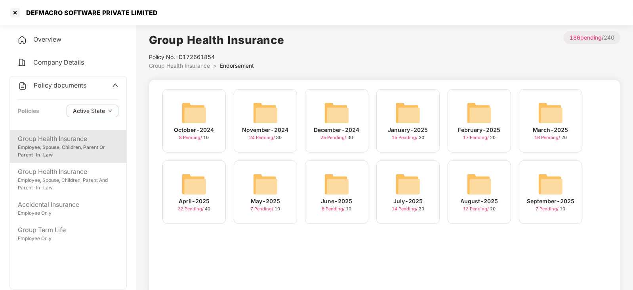
click at [561, 190] on img at bounding box center [550, 184] width 25 height 25
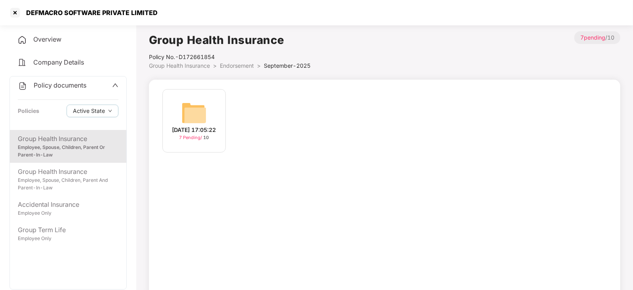
click at [172, 126] on div "17-Sep-2025 17:05:22" at bounding box center [194, 130] width 44 height 9
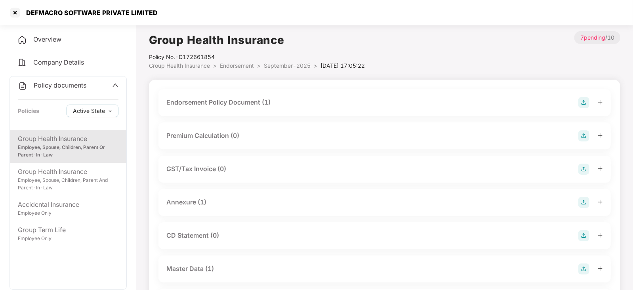
click at [200, 203] on div "Annexure (1)" at bounding box center [186, 202] width 40 height 10
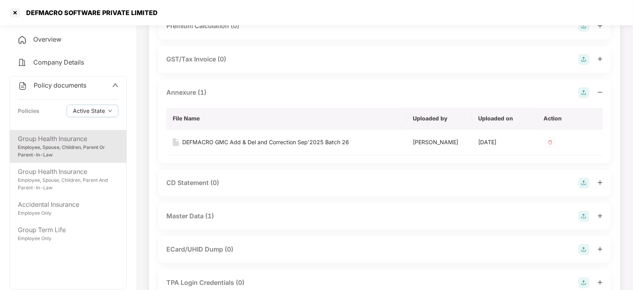
scroll to position [113, 0]
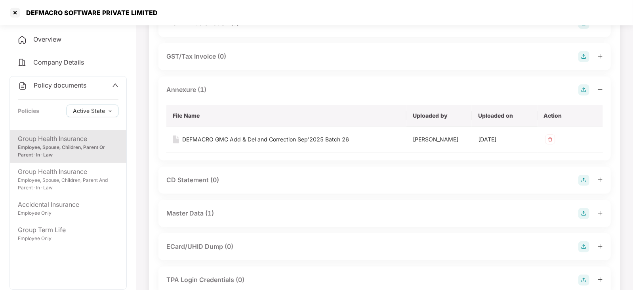
click at [390, 210] on div "Master Data (1)" at bounding box center [384, 213] width 437 height 11
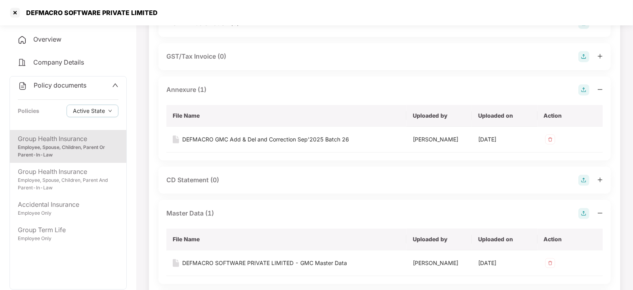
click at [585, 213] on img at bounding box center [584, 213] width 11 height 11
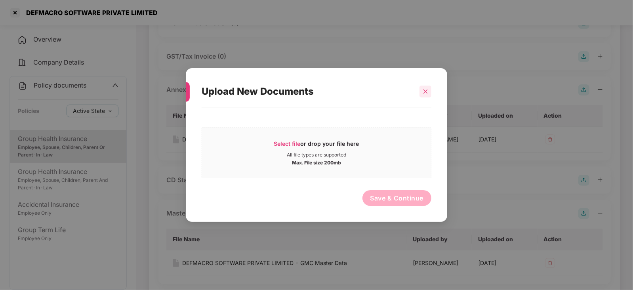
click at [428, 92] on icon "close" at bounding box center [426, 92] width 6 height 6
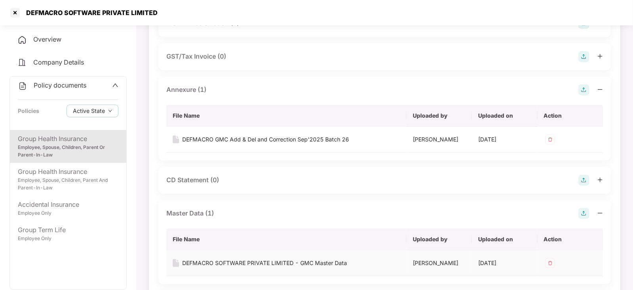
click at [258, 263] on div "DEFMACRO SOFTWARE PRIVATE LIMITED - GMC Master Data" at bounding box center [264, 263] width 165 height 9
